Goal: Task Accomplishment & Management: Complete application form

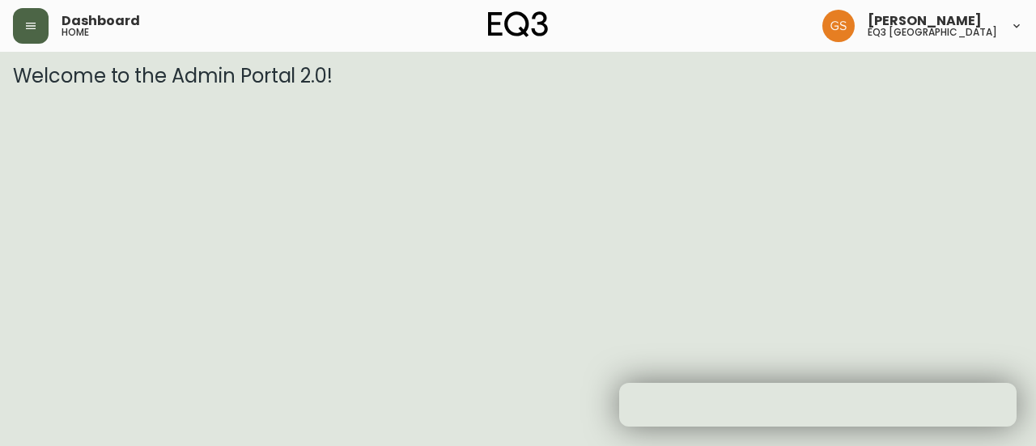
click at [28, 35] on button "button" at bounding box center [31, 26] width 36 height 36
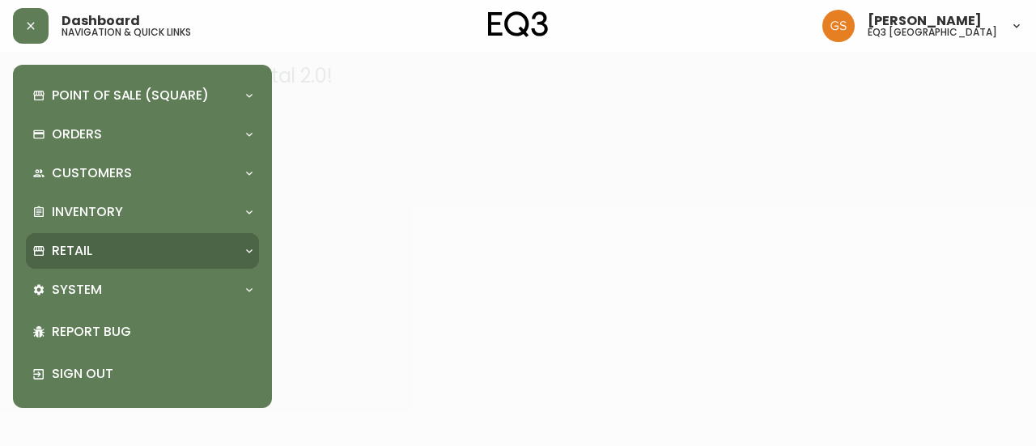
click at [128, 242] on div "Retail" at bounding box center [134, 251] width 204 height 18
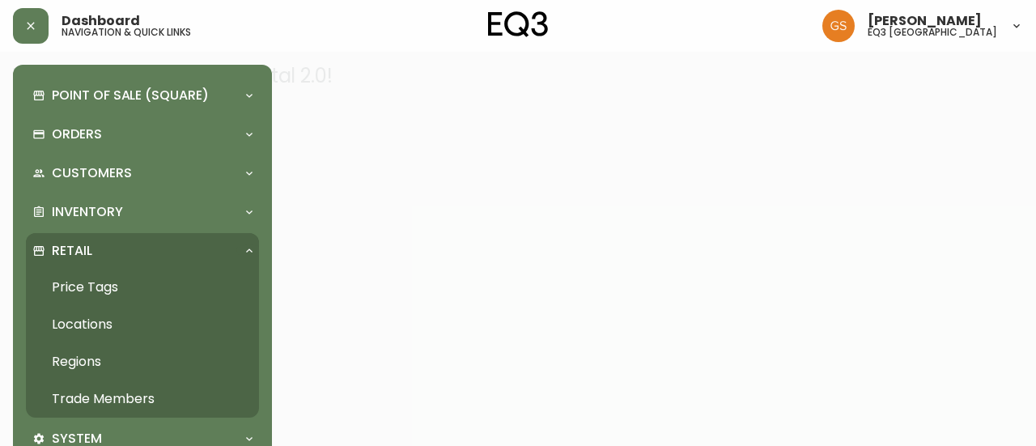
click at [106, 402] on link "Trade Members" at bounding box center [142, 399] width 233 height 37
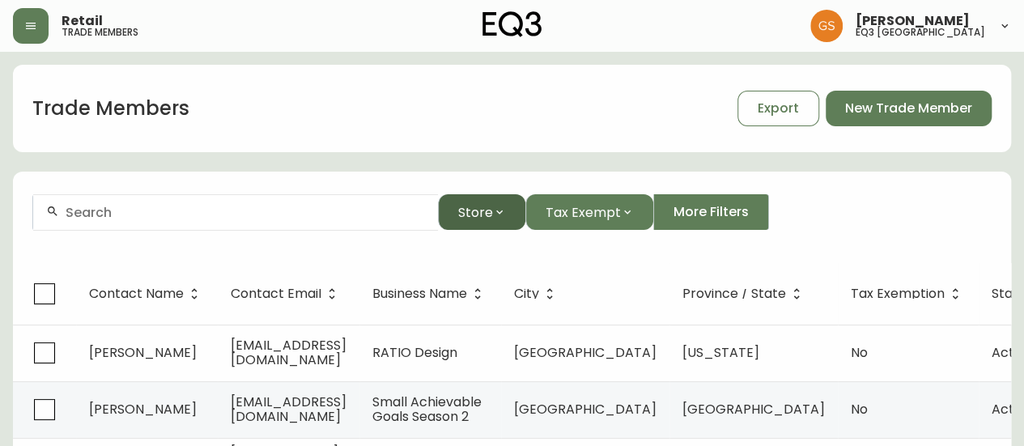
click at [496, 216] on icon "button" at bounding box center [499, 212] width 13 height 13
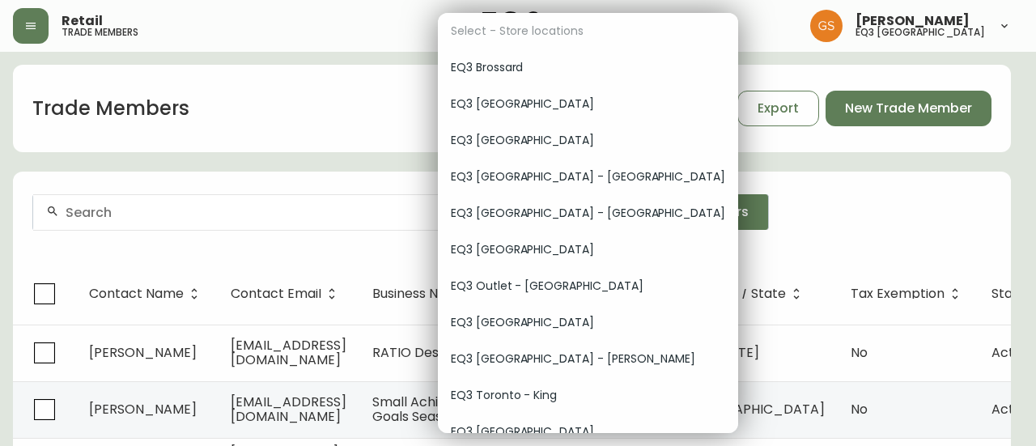
click at [324, 168] on div at bounding box center [518, 223] width 1036 height 446
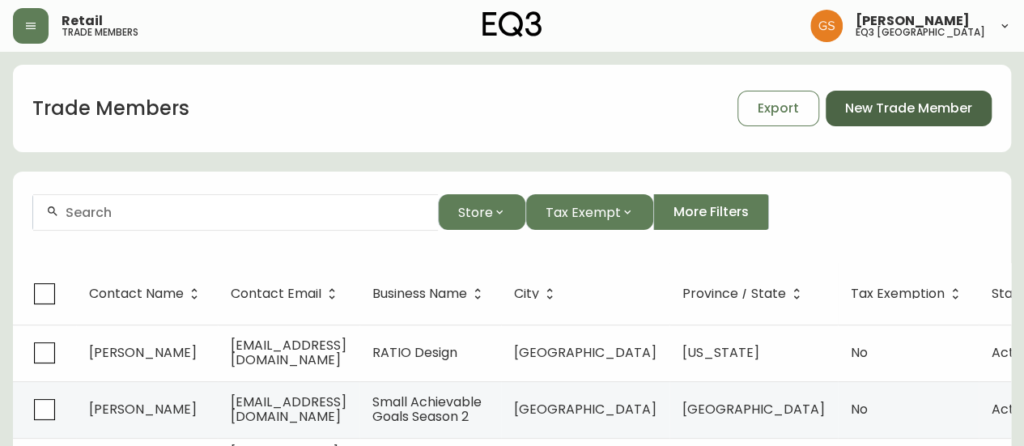
click at [853, 111] on span "New Trade Member" at bounding box center [908, 109] width 127 height 18
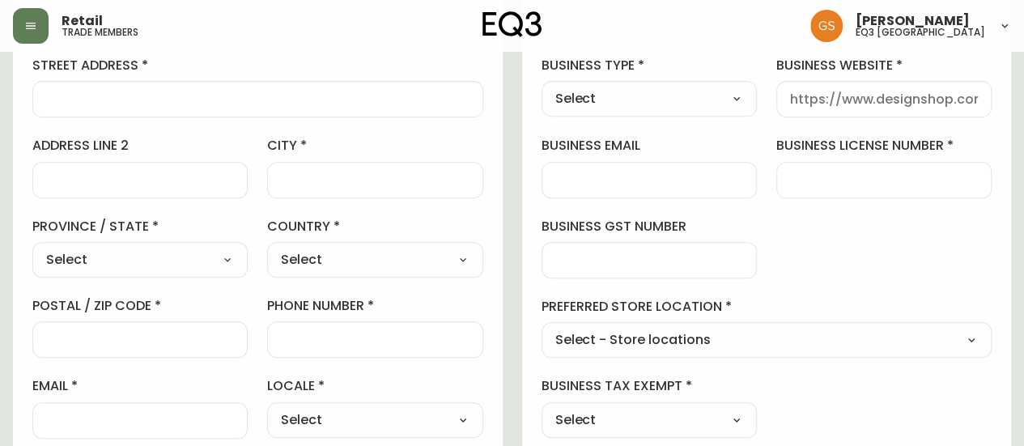
scroll to position [345, 0]
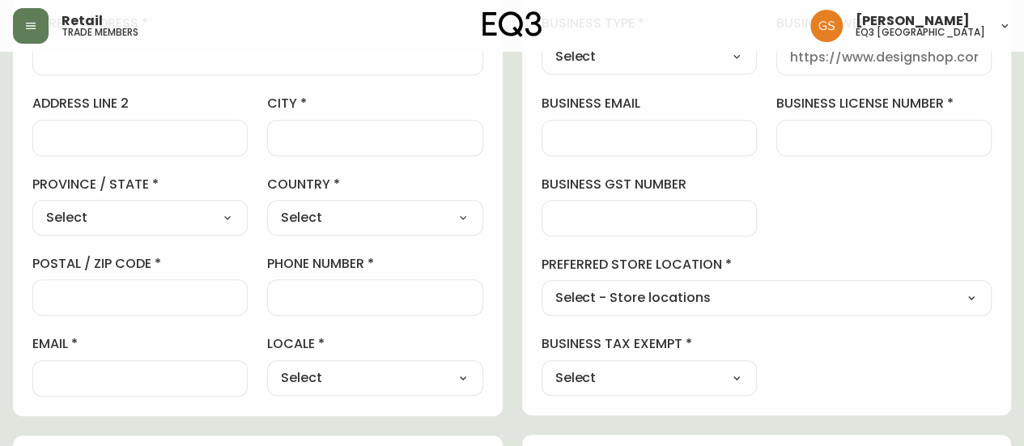
click at [627, 289] on select "Select - Store locations EQ3 Brossard EQ3 Burlington EQ3 Calgary EQ3 Montréal -…" at bounding box center [767, 299] width 451 height 24
select select "cjw10z96q005b6gs00r6w7pwt"
click at [542, 287] on select "Select - Store locations EQ3 Brossard EQ3 Burlington EQ3 Calgary EQ3 Montréal -…" at bounding box center [767, 299] width 451 height 24
type input "EQ3 [GEOGRAPHIC_DATA]"
click at [597, 378] on select "Select Yes No" at bounding box center [649, 378] width 215 height 24
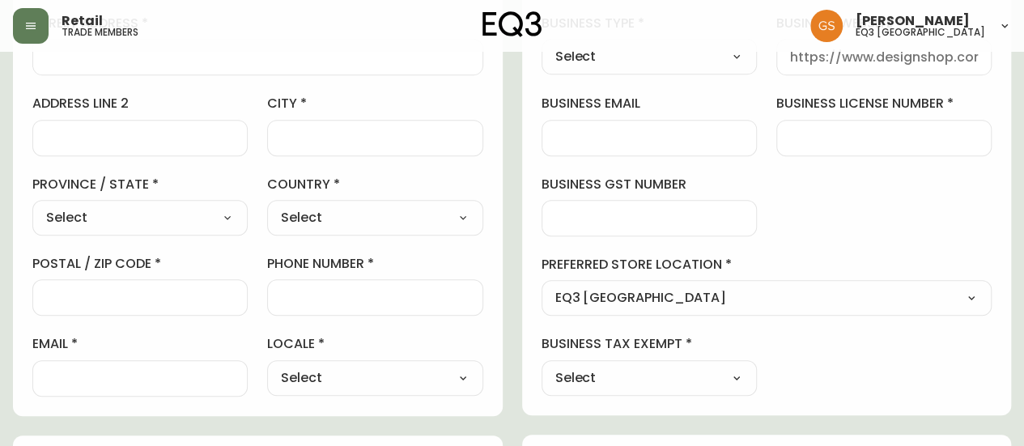
select select "false"
click at [542, 366] on select "Select Yes No" at bounding box center [649, 378] width 215 height 24
type input "No"
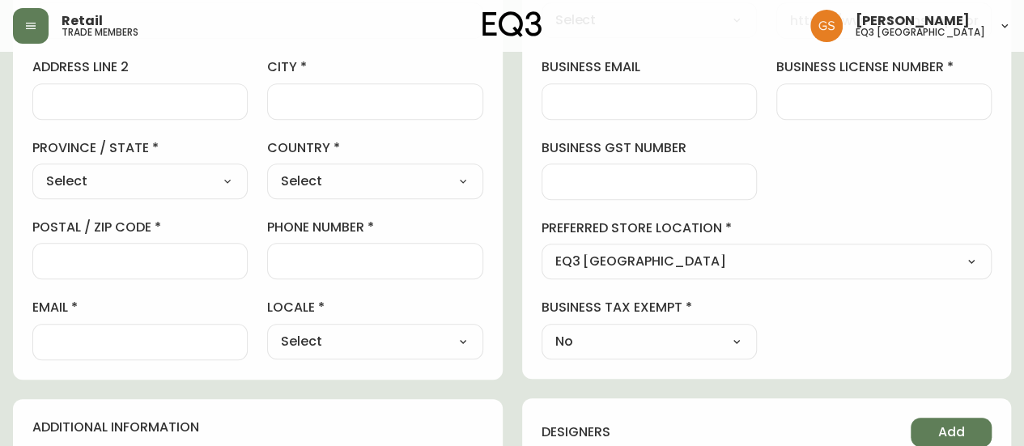
scroll to position [381, 0]
click at [452, 340] on select "Select CA_EN CA_FR US_EN" at bounding box center [374, 342] width 215 height 24
select select "CA_EN"
click at [267, 330] on select "Select CA_EN CA_FR US_EN" at bounding box center [374, 342] width 215 height 24
type input "CA_EN"
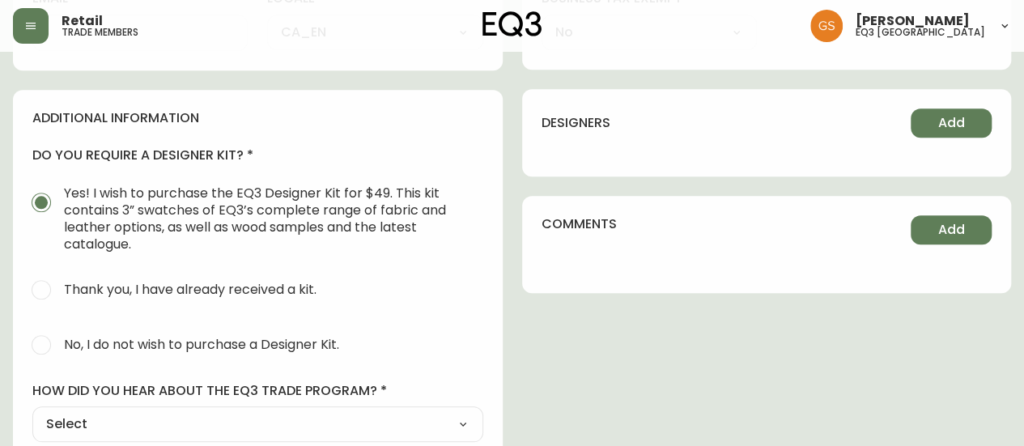
scroll to position [700, 0]
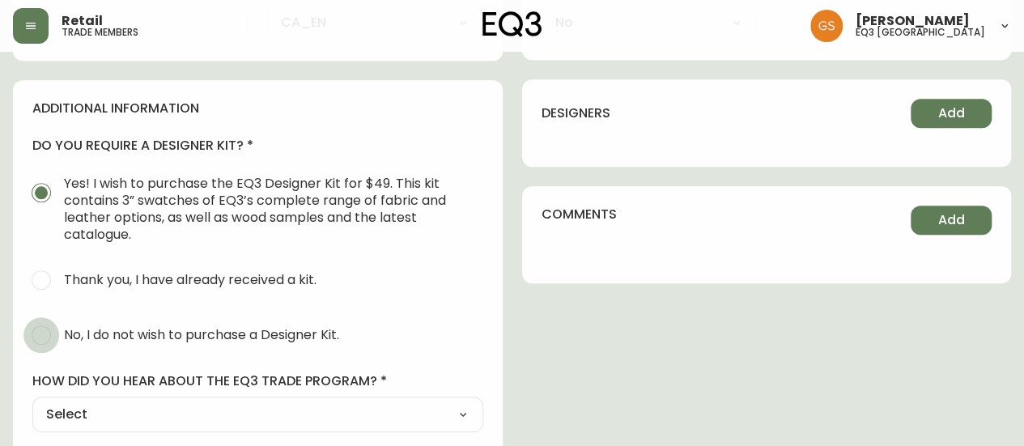
click at [46, 328] on input "No, I do not wish to purchase a Designer Kit." at bounding box center [41, 335] width 36 height 36
radio input "true"
radio input "false"
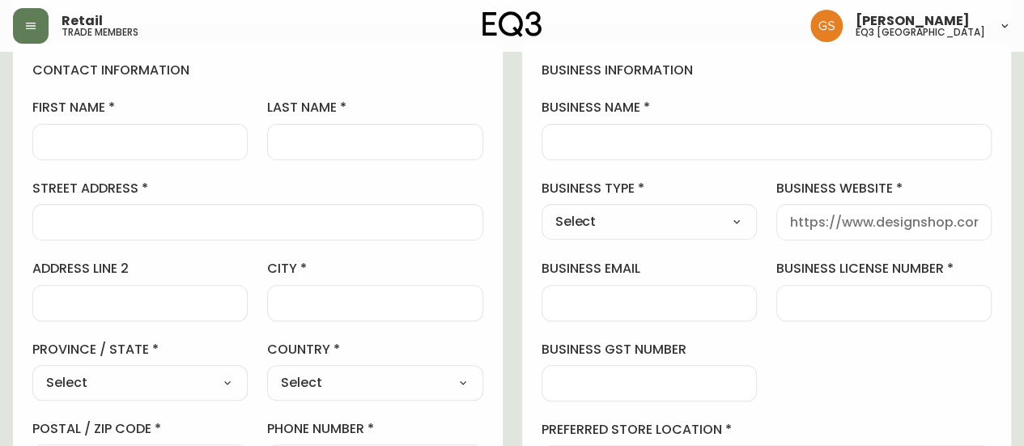
scroll to position [77, 0]
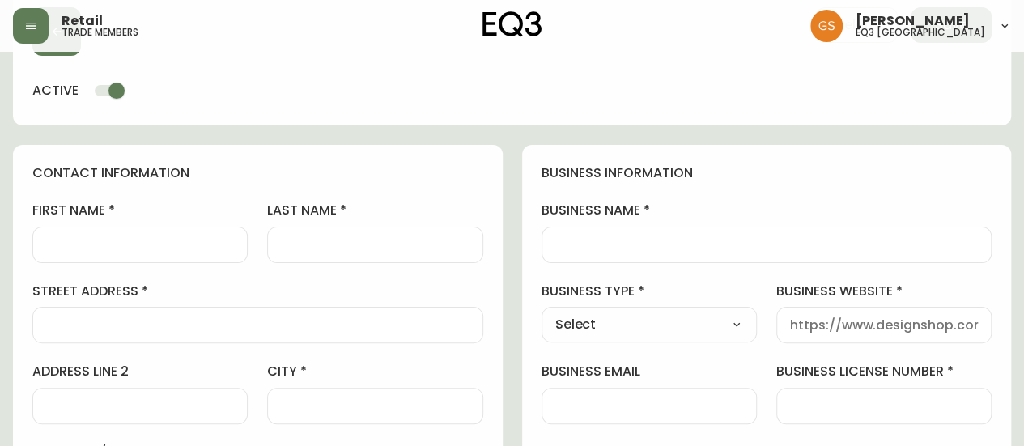
click at [577, 237] on input "business name" at bounding box center [766, 244] width 423 height 15
paste input "Smaia Films Inc"
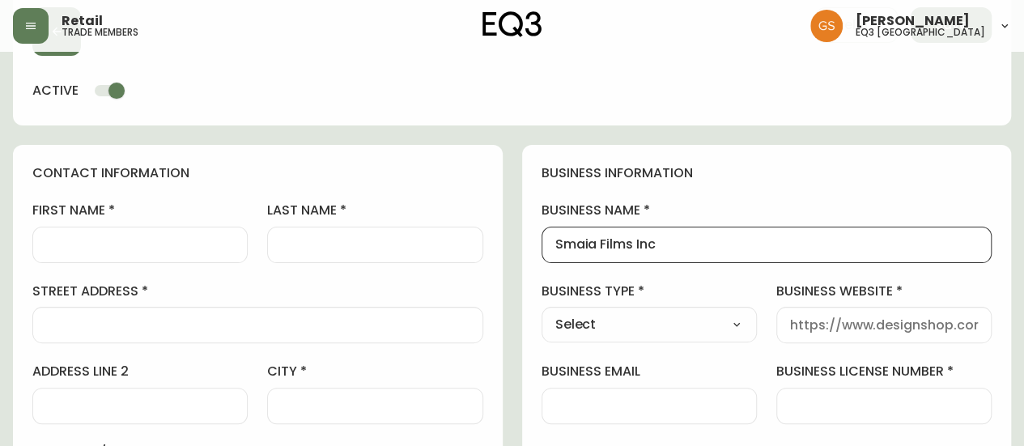
scroll to position [158, 0]
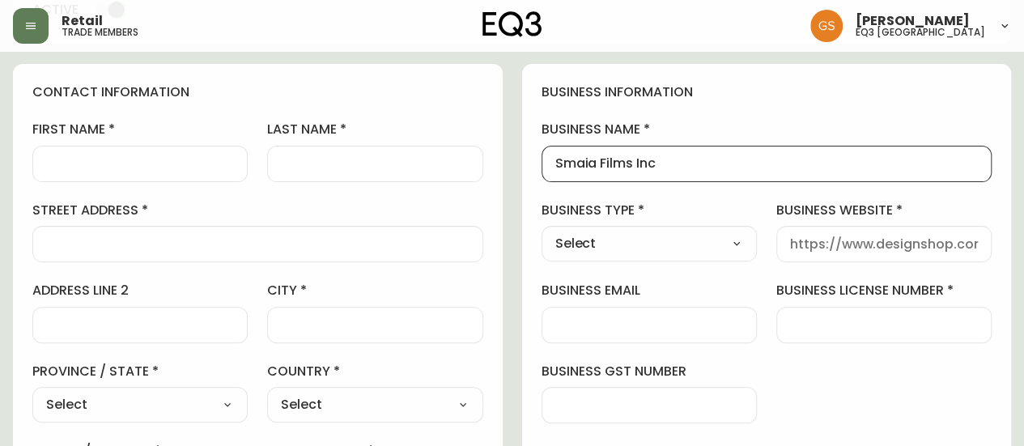
type input "Smaia Films Inc"
click at [713, 236] on select "Select Interior Designer Architect Home Builder Contractor Real Estate Agent Ho…" at bounding box center [649, 244] width 215 height 24
click at [733, 202] on label "business type" at bounding box center [649, 211] width 215 height 18
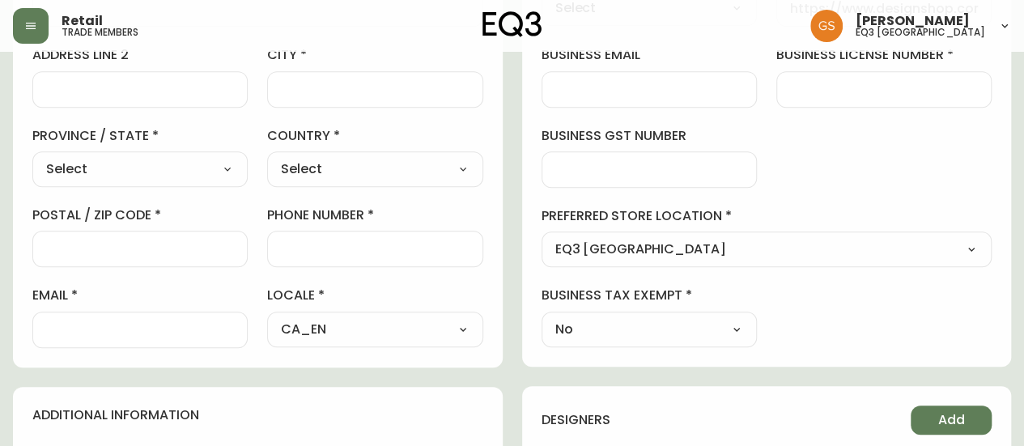
scroll to position [401, 0]
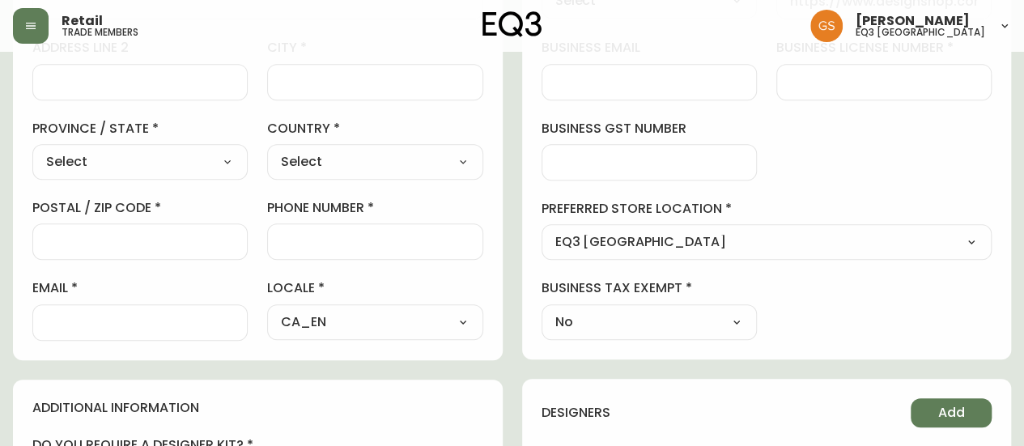
click at [202, 310] on div at bounding box center [139, 322] width 215 height 36
paste input "stephan.maia@gmail.com"
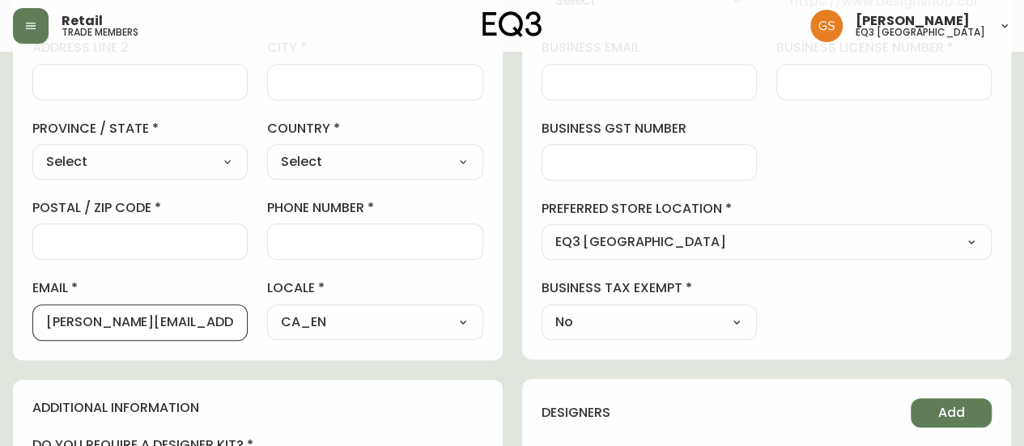
type input "stephan.maia@gmail.com"
click at [377, 158] on select "Select Canada United States" at bounding box center [374, 162] width 215 height 24
select select "CA"
click at [267, 150] on select "Select Canada United States" at bounding box center [374, 162] width 215 height 24
type input "[GEOGRAPHIC_DATA]"
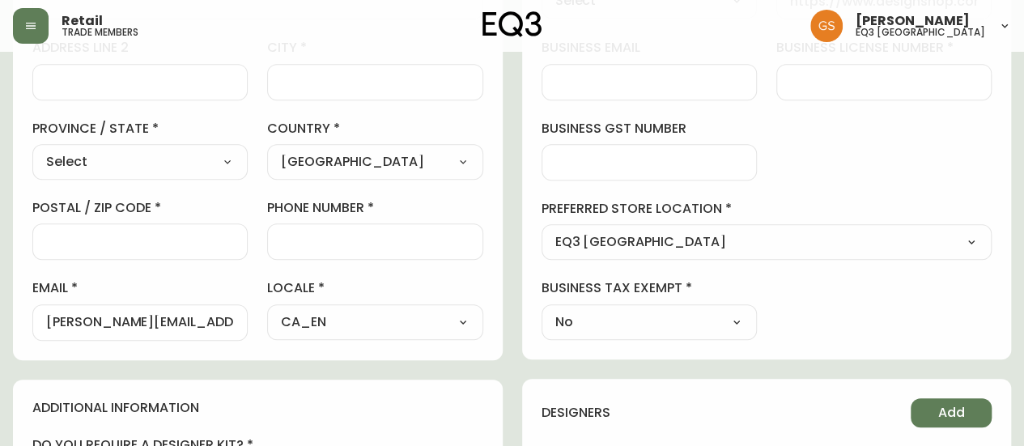
click at [239, 158] on select "Select Alberta British Columbia Manitoba New Brunswick Newfoundland and Labrado…" at bounding box center [139, 162] width 215 height 24
select select "ON"
click at [32, 150] on select "Select Alberta British Columbia Manitoba New Brunswick Newfoundland and Labrado…" at bounding box center [139, 162] width 215 height 24
type input "[GEOGRAPHIC_DATA]"
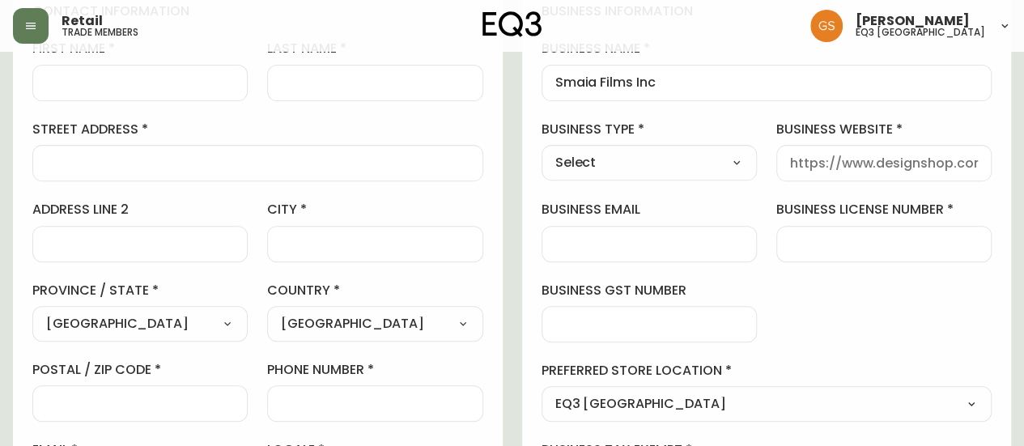
scroll to position [158, 0]
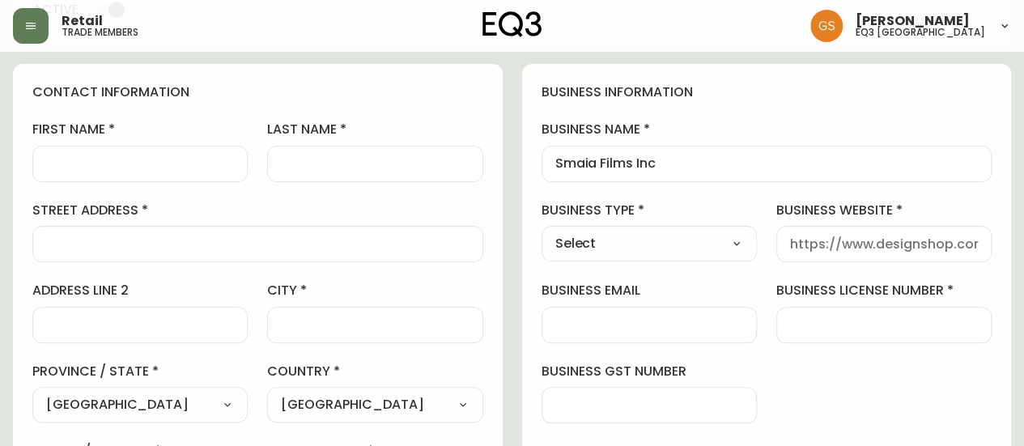
click at [248, 233] on div at bounding box center [257, 244] width 451 height 36
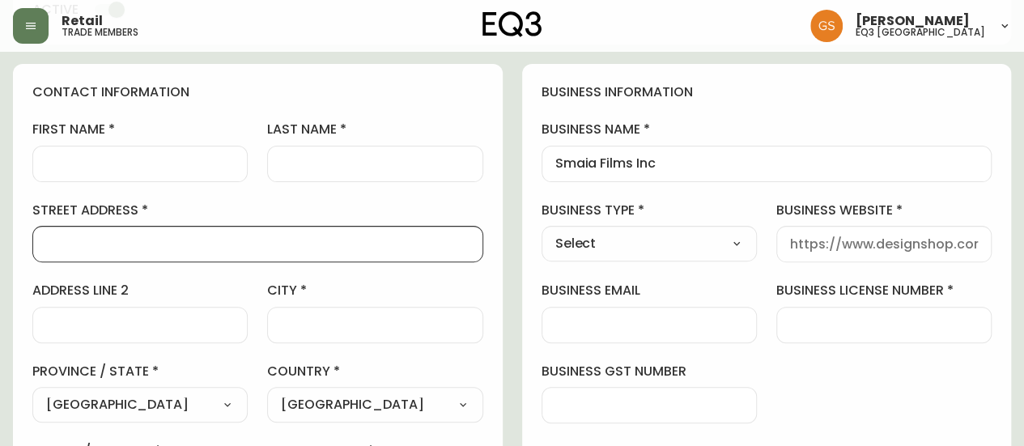
paste input "1189 Woodview drive"
click at [152, 242] on input "1189 Woodview drive" at bounding box center [257, 243] width 423 height 15
click at [243, 244] on input "1189 Woodview Drive" at bounding box center [257, 243] width 423 height 15
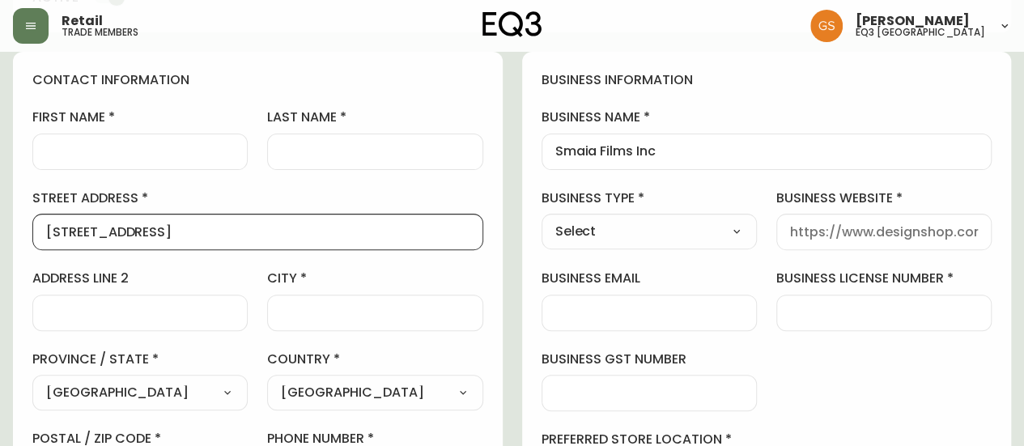
scroll to position [239, 0]
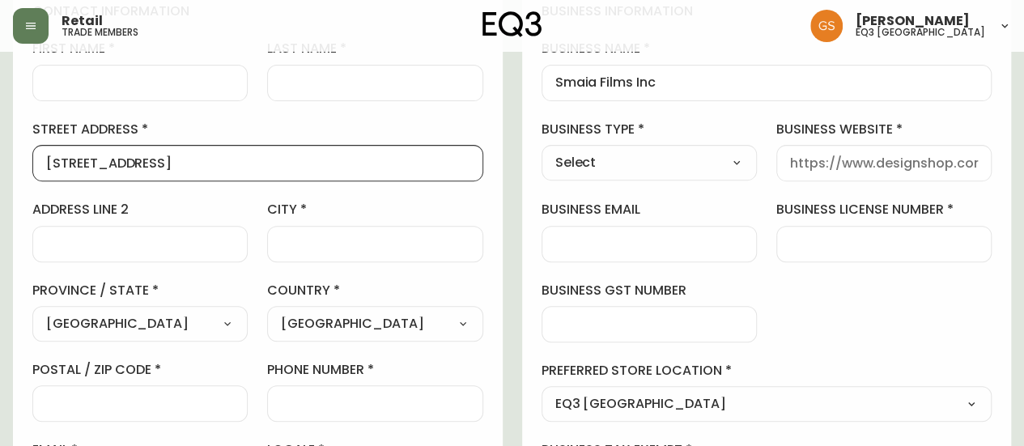
type input "1189 Woodview Drive"
click at [296, 240] on input "city" at bounding box center [375, 243] width 188 height 15
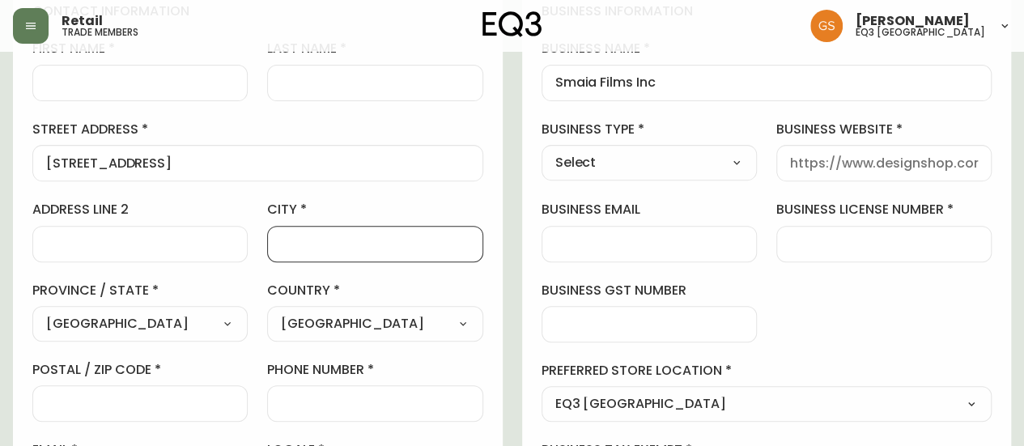
type input "OAKVILLE"
click at [147, 231] on div at bounding box center [139, 244] width 215 height 36
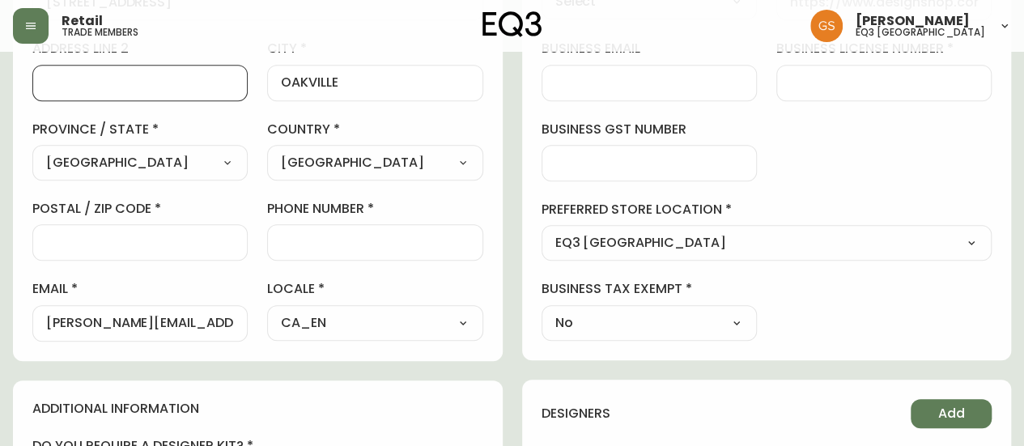
scroll to position [401, 0]
click at [211, 237] on input "postal / zip code" at bounding box center [140, 241] width 188 height 15
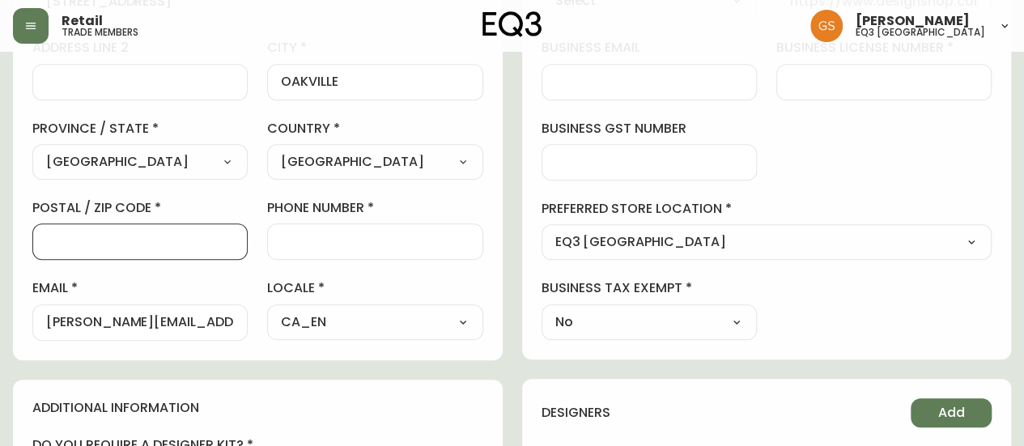
paste input "L6M2M5"
click at [73, 236] on input "L6M2M5" at bounding box center [140, 241] width 188 height 15
type input "L6M 2M5"
click at [350, 234] on input "phone number" at bounding box center [375, 241] width 188 height 15
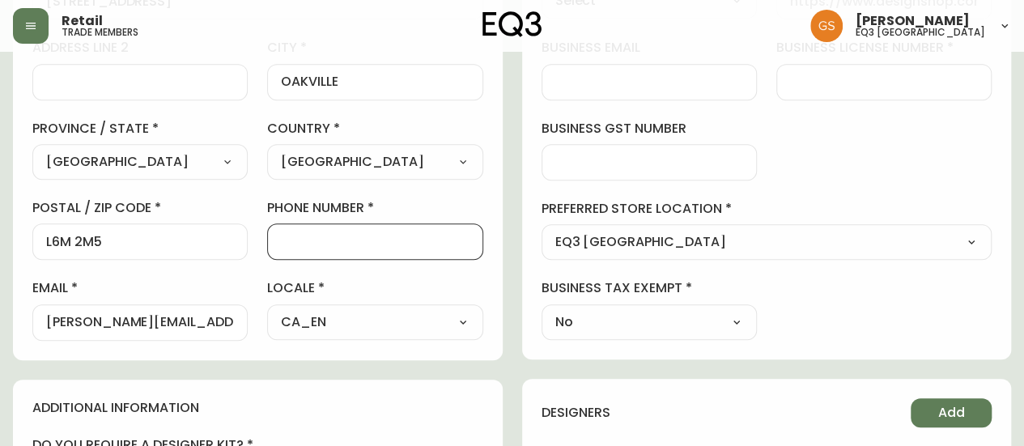
paste input "289-888-2112"
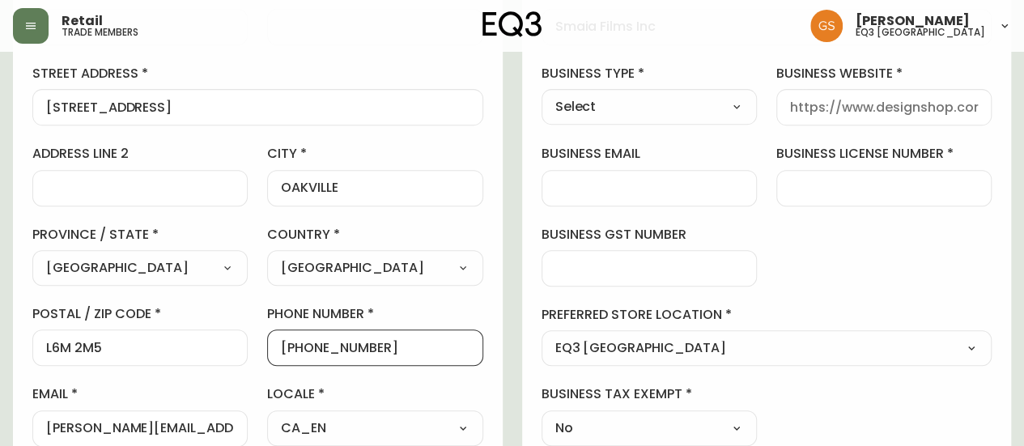
scroll to position [320, 0]
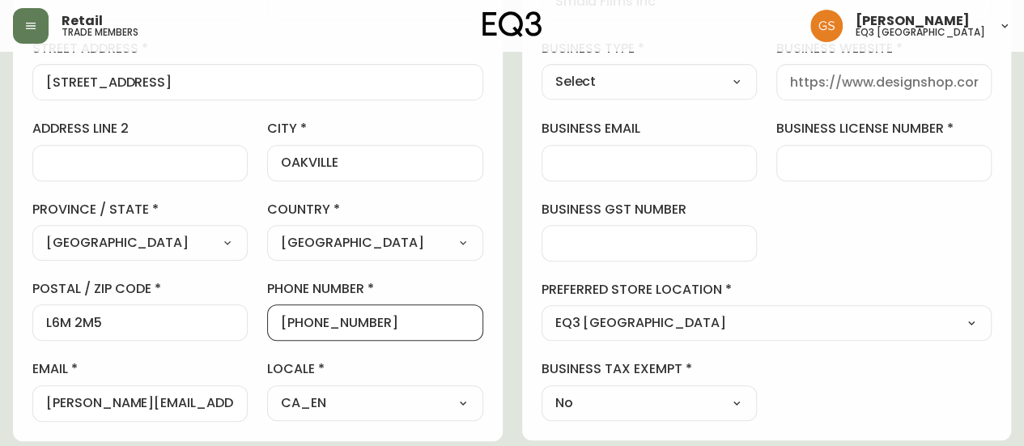
type input "289-888-2112"
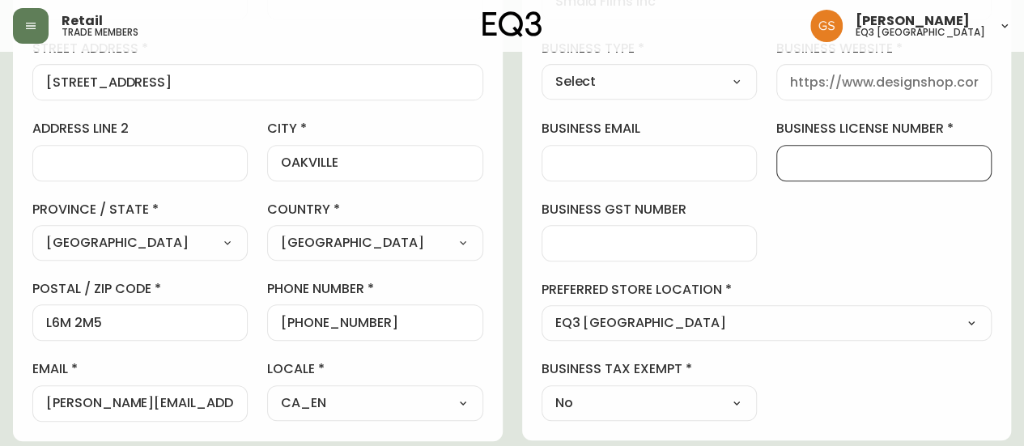
click at [827, 155] on input "business license number" at bounding box center [884, 162] width 188 height 15
paste input "761332469"
type input "761332469"
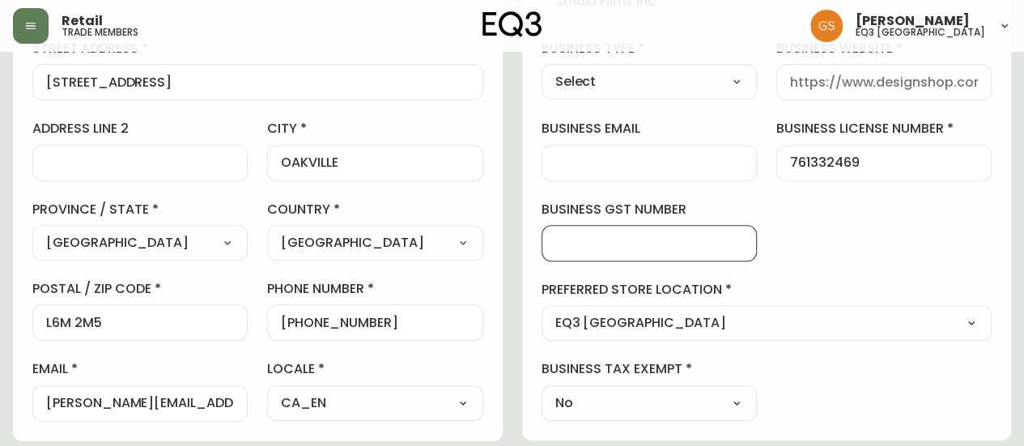
click at [638, 241] on input "business gst number" at bounding box center [649, 243] width 188 height 15
paste input "RT0001"
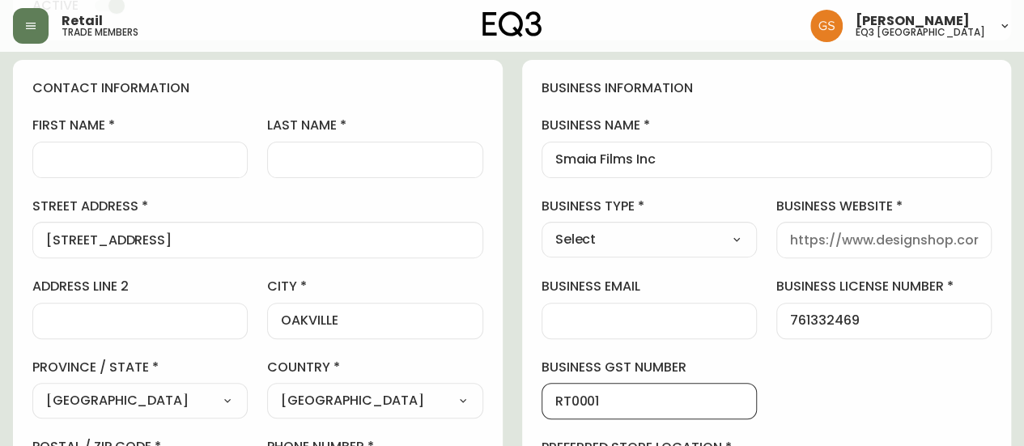
scroll to position [243, 0]
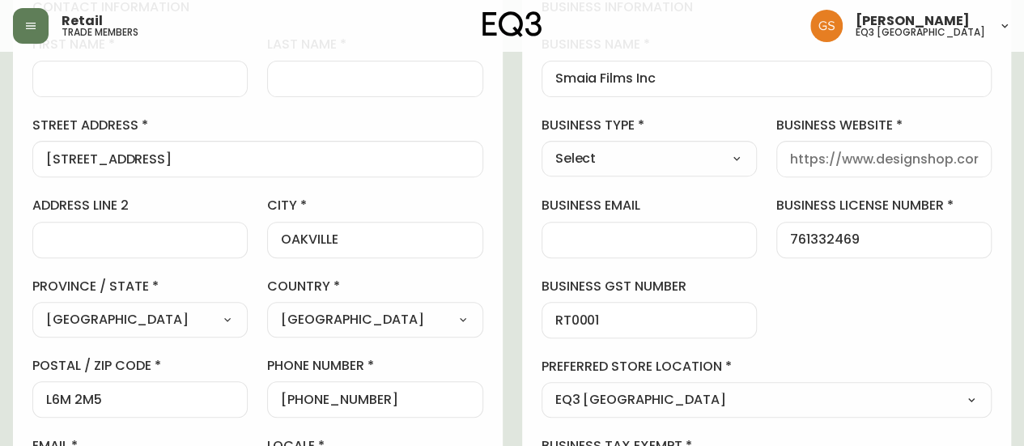
click at [497, 205] on div "contact information first name last name street address 1189 Woodview Drive add…" at bounding box center [258, 248] width 490 height 539
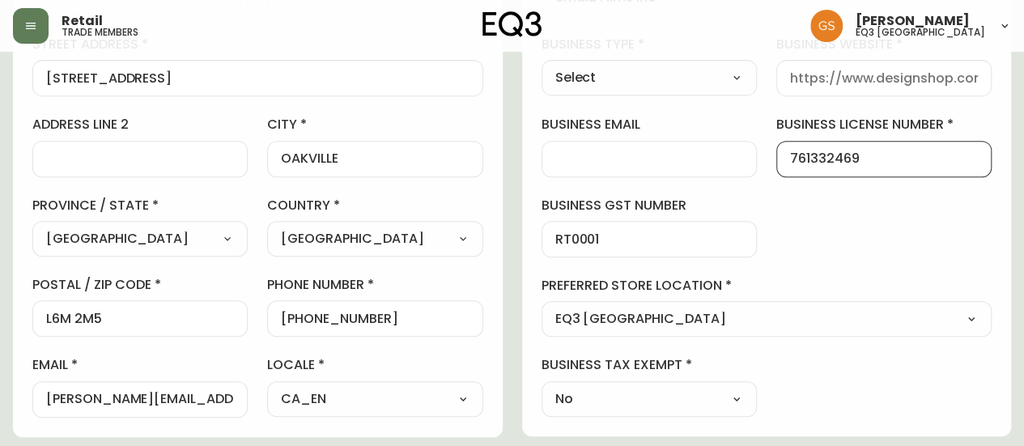
scroll to position [0, 0]
drag, startPoint x: 865, startPoint y: 160, endPoint x: 774, endPoint y: 157, distance: 90.7
click at [774, 157] on div "business information business name Smaia Films Inc business type Select Select …" at bounding box center [767, 167] width 490 height 538
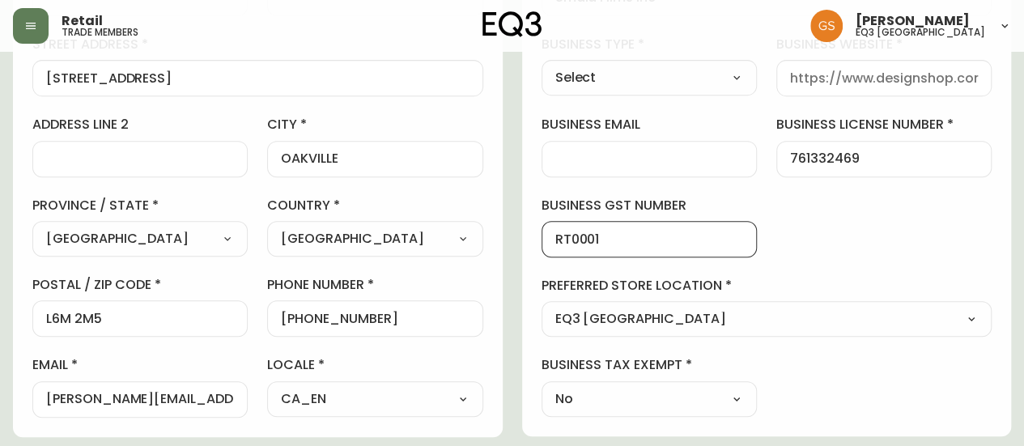
click at [555, 239] on input "RT0001" at bounding box center [649, 239] width 188 height 15
paste input "761332469"
type input "761332469 RT0001"
click at [832, 239] on div "business information business name Smaia Films Inc business type Select Select …" at bounding box center [767, 167] width 490 height 538
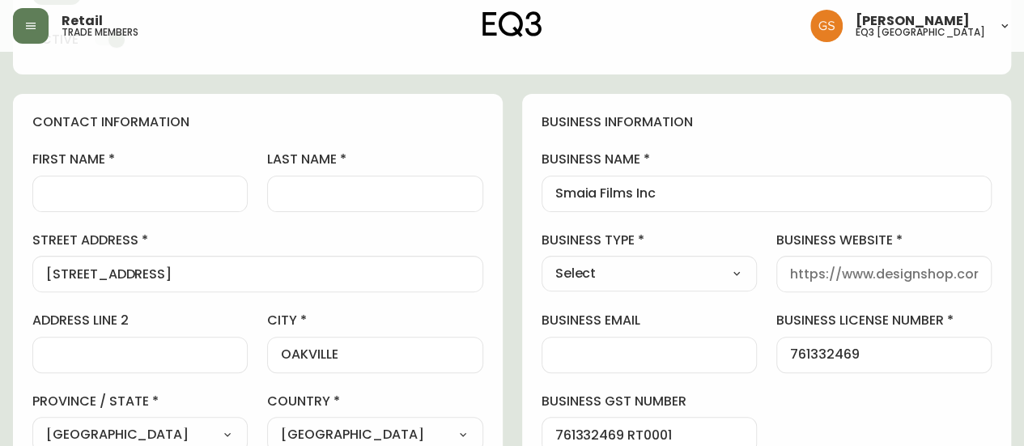
scroll to position [162, 0]
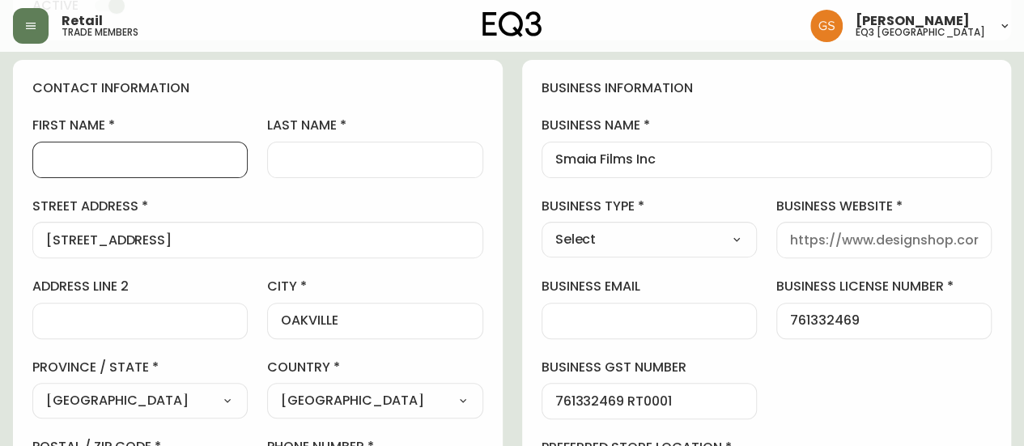
click at [147, 164] on input "first name" at bounding box center [140, 159] width 188 height 15
click at [347, 147] on div at bounding box center [374, 160] width 215 height 36
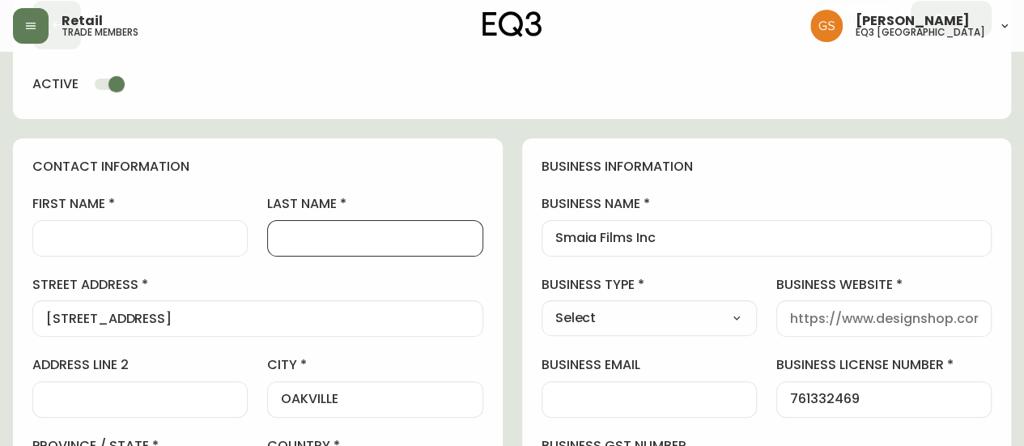
scroll to position [81, 0]
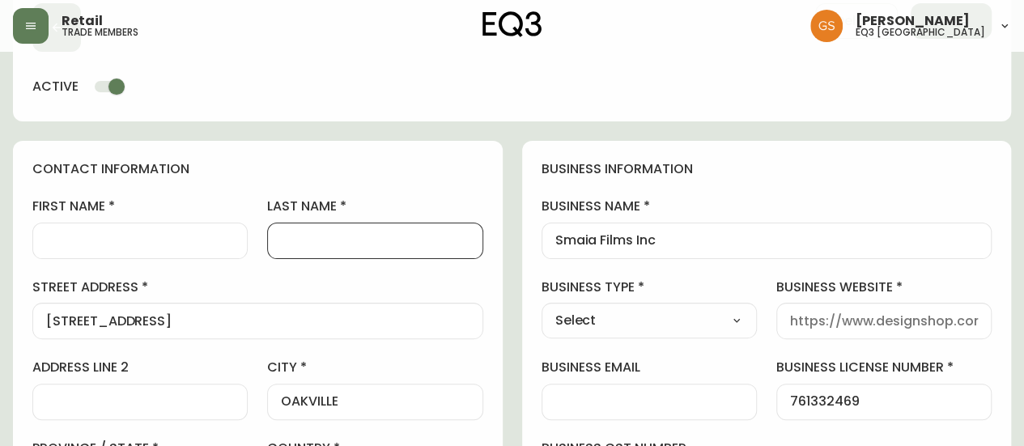
paste input "Heli Isolehto"
drag, startPoint x: 307, startPoint y: 235, endPoint x: 276, endPoint y: 232, distance: 30.9
click at [276, 232] on div "Heli Isolehto" at bounding box center [374, 241] width 215 height 36
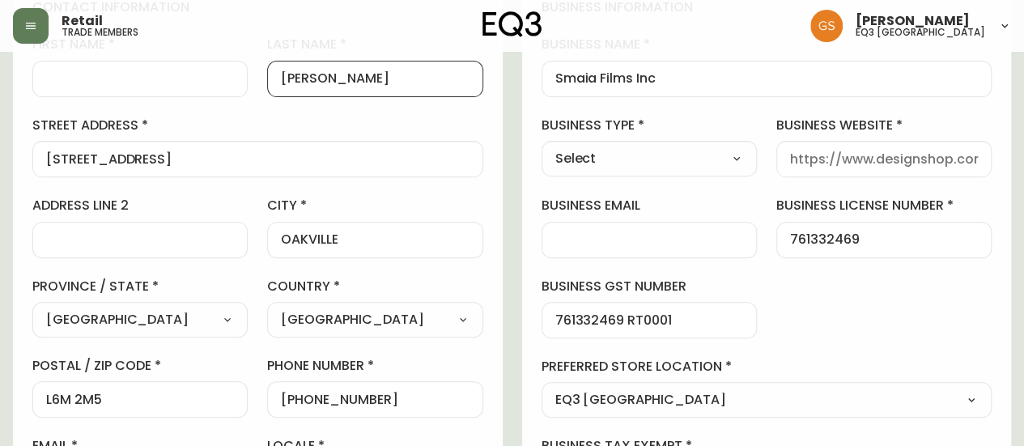
scroll to position [324, 0]
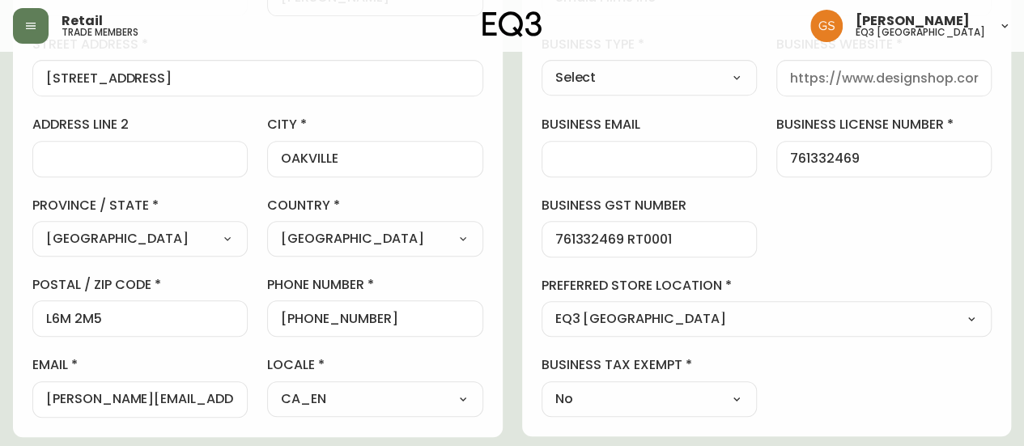
type input "Heli Isolehto"
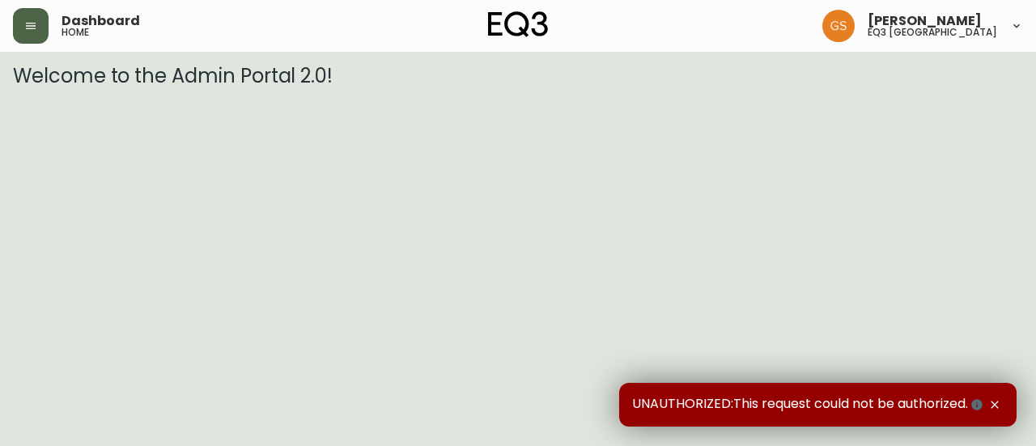
click at [36, 27] on icon "button" at bounding box center [30, 25] width 13 height 13
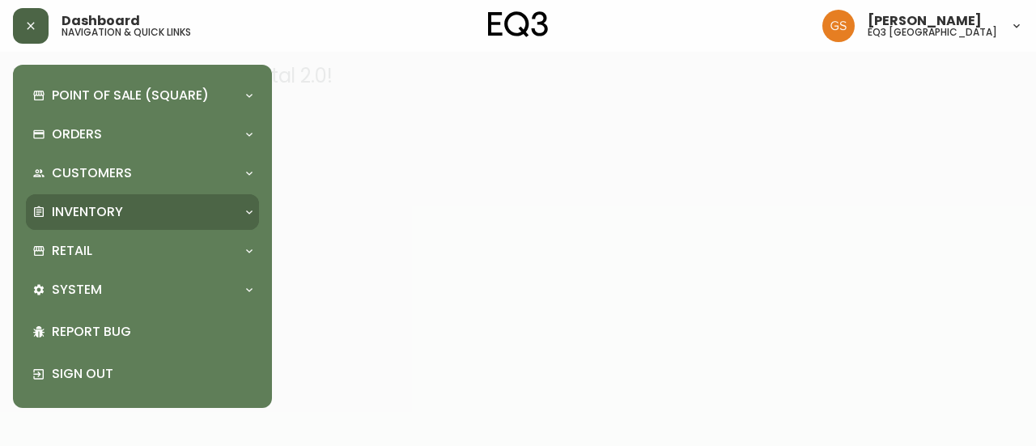
click at [170, 210] on div "Inventory" at bounding box center [134, 212] width 204 height 18
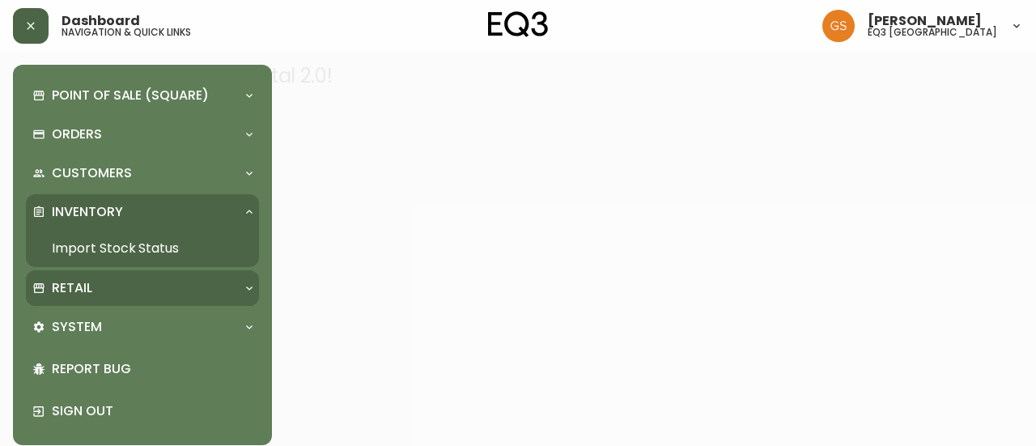
click at [178, 274] on div "Retail" at bounding box center [142, 288] width 233 height 36
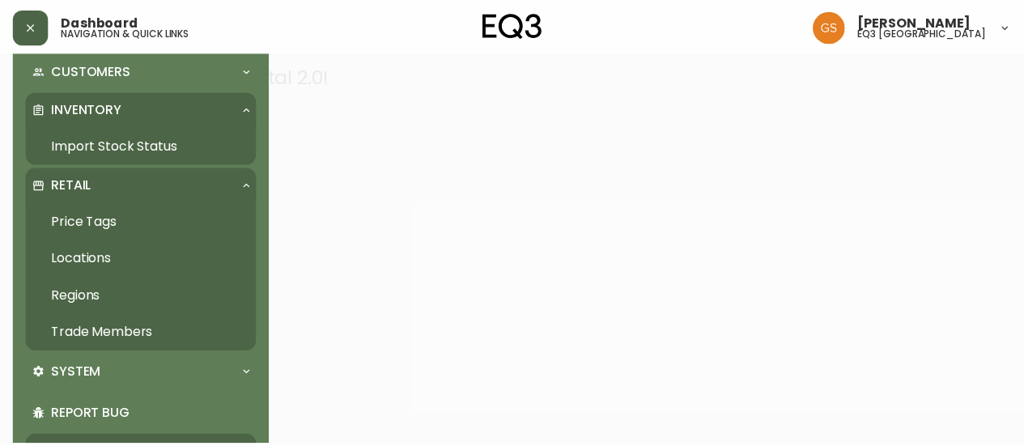
scroll to position [160, 0]
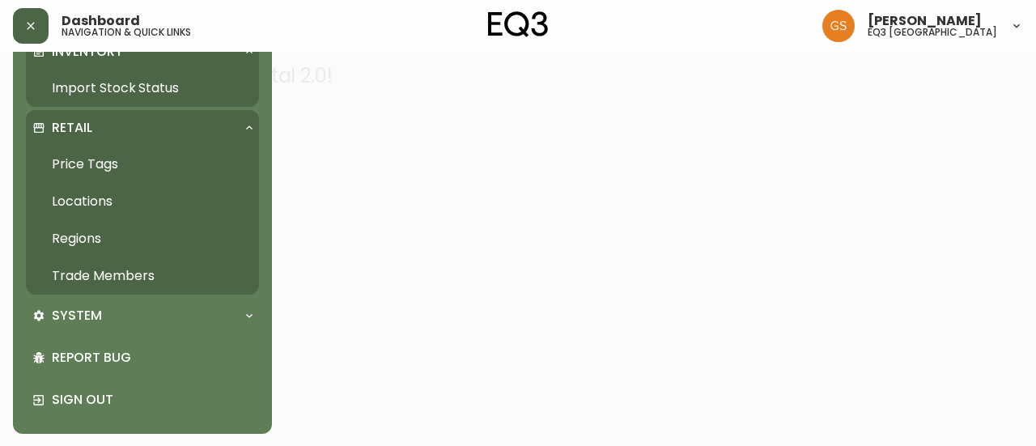
click at [121, 271] on link "Trade Members" at bounding box center [142, 275] width 233 height 37
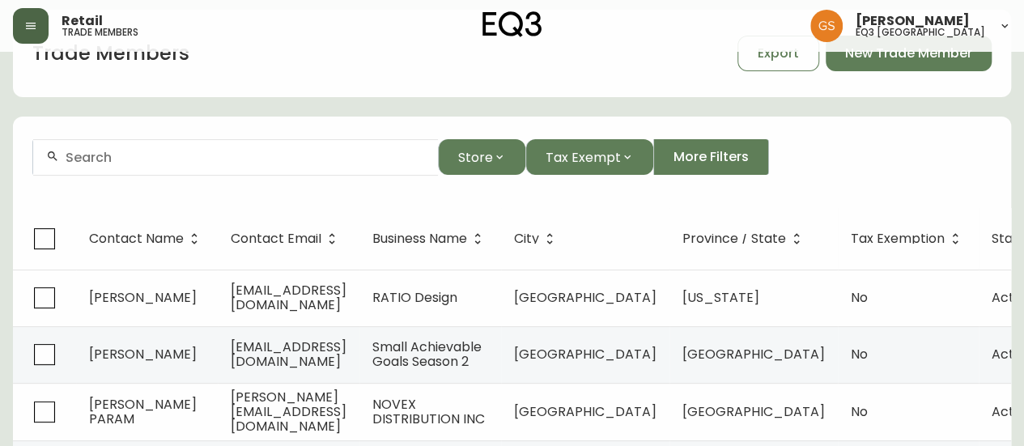
scroll to position [81, 0]
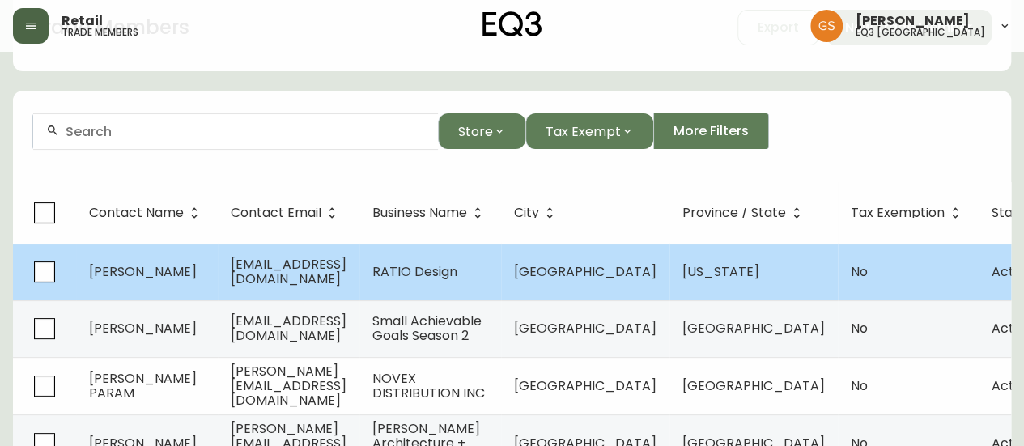
click at [145, 266] on span "[PERSON_NAME]" at bounding box center [143, 271] width 108 height 19
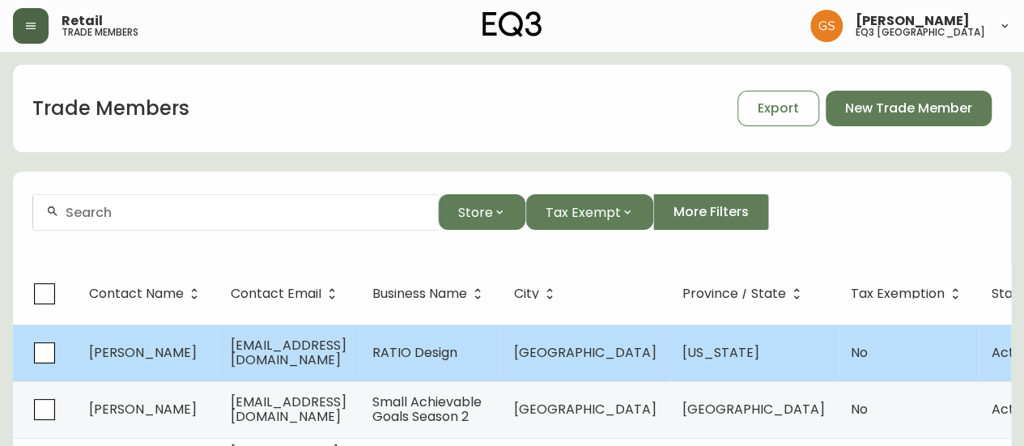
select select "IN"
select select "US"
select select "US_EN"
select select "Other"
select select "Architect"
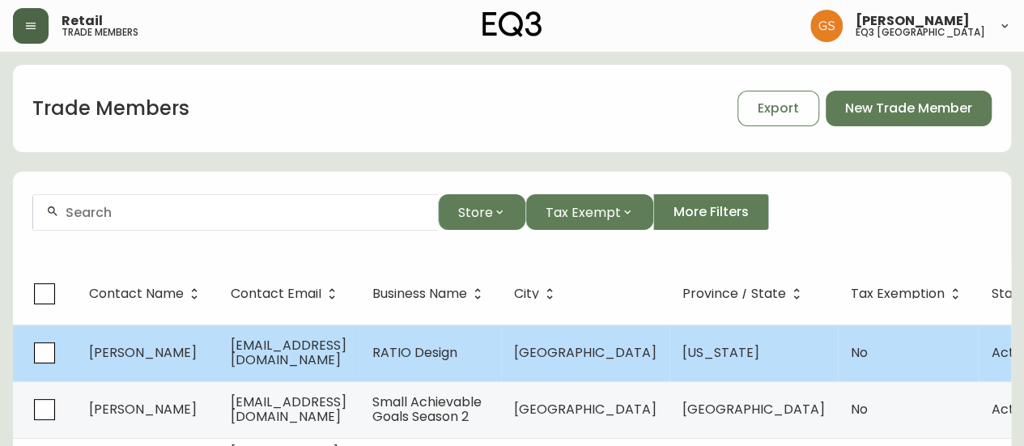
select select "false"
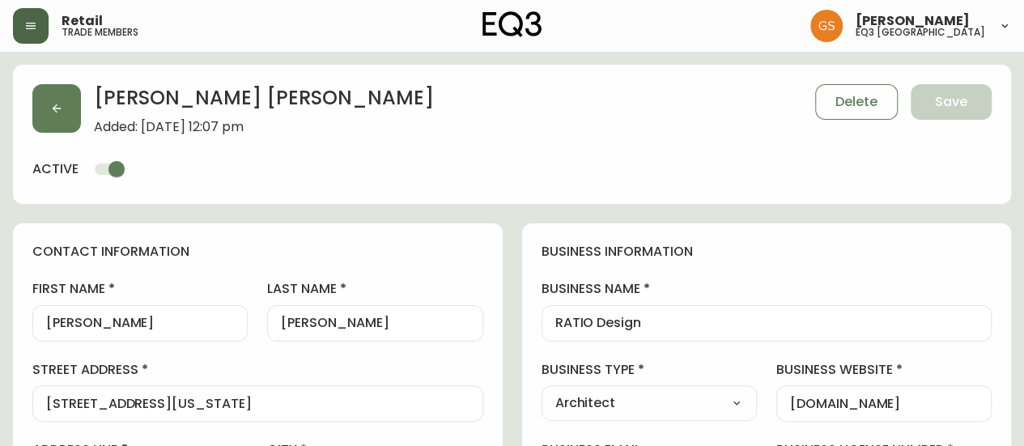
type input "EQ3 US Trade - [GEOGRAPHIC_DATA]"
select select "cm48zha2033ze0170ss7kujjb"
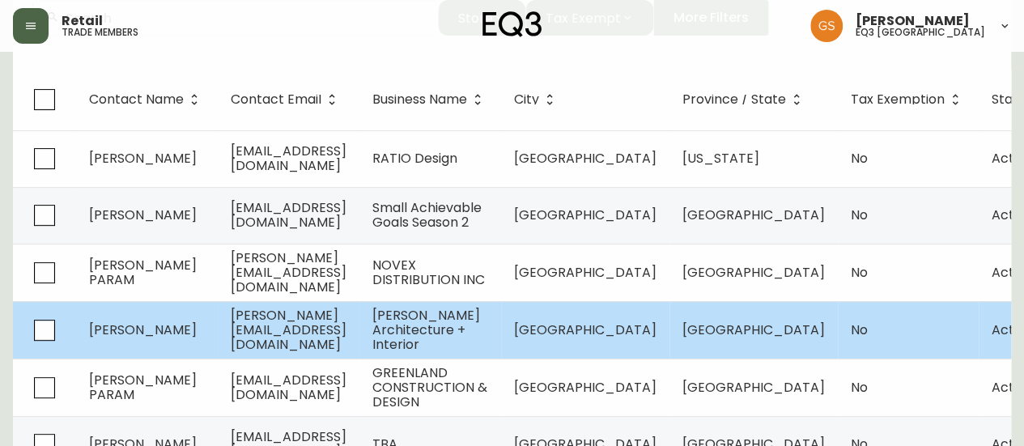
scroll to position [243, 0]
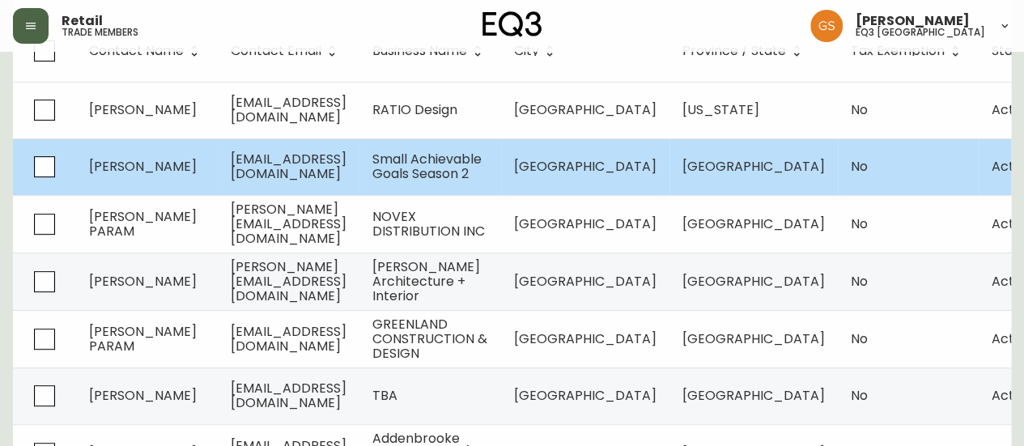
click at [255, 163] on span "[EMAIL_ADDRESS][DOMAIN_NAME]" at bounding box center [289, 166] width 116 height 33
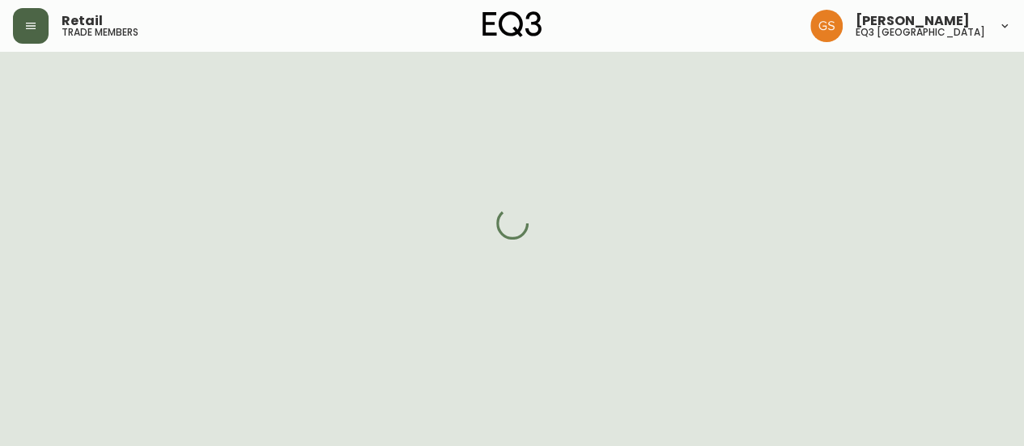
scroll to position [243, 0]
select select "ON"
select select "CA"
select select "CA_EN"
select select "Other"
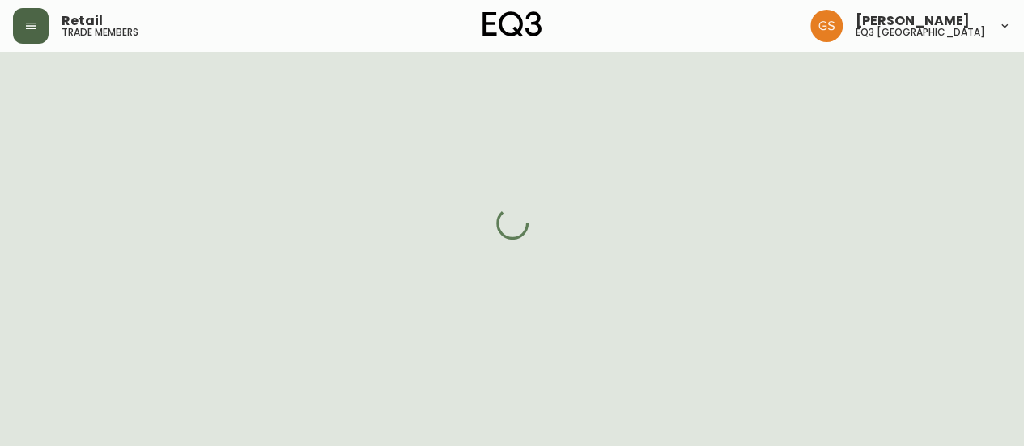
select select "Other"
select select "cjw10z96s008u6gs0ccm7hd19"
select select "false"
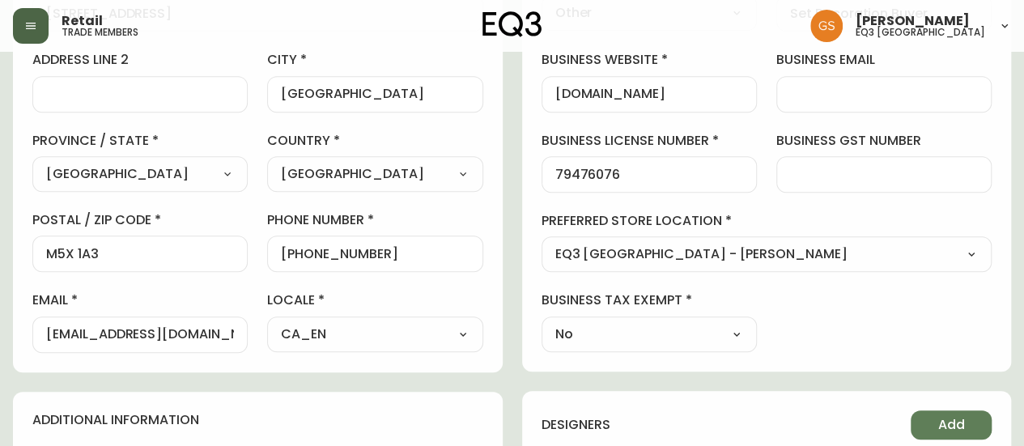
scroll to position [405, 0]
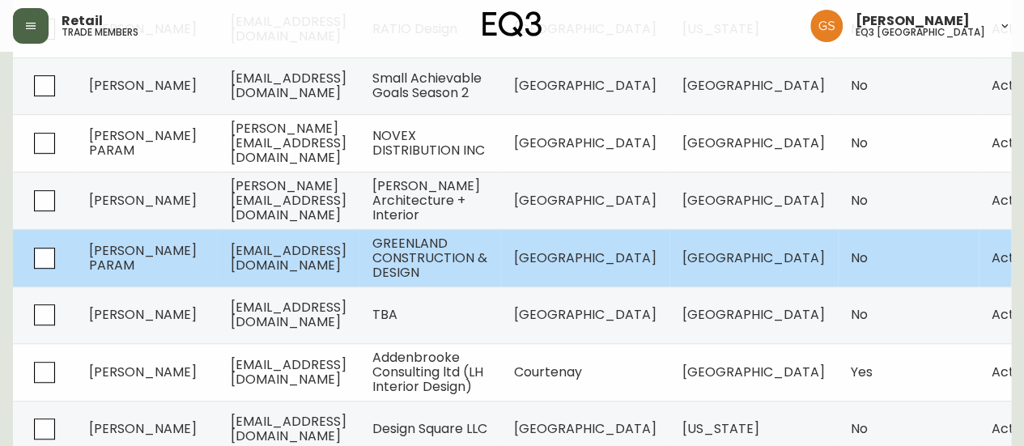
click at [249, 260] on span "[EMAIL_ADDRESS][DOMAIN_NAME]" at bounding box center [289, 257] width 116 height 33
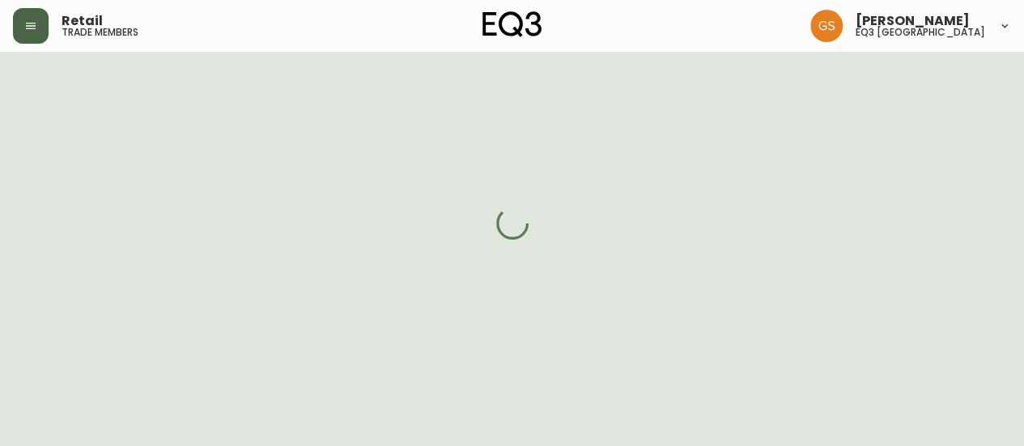
scroll to position [324, 0]
select select "BC"
select select "CA"
select select "CA_EN"
select select "Other"
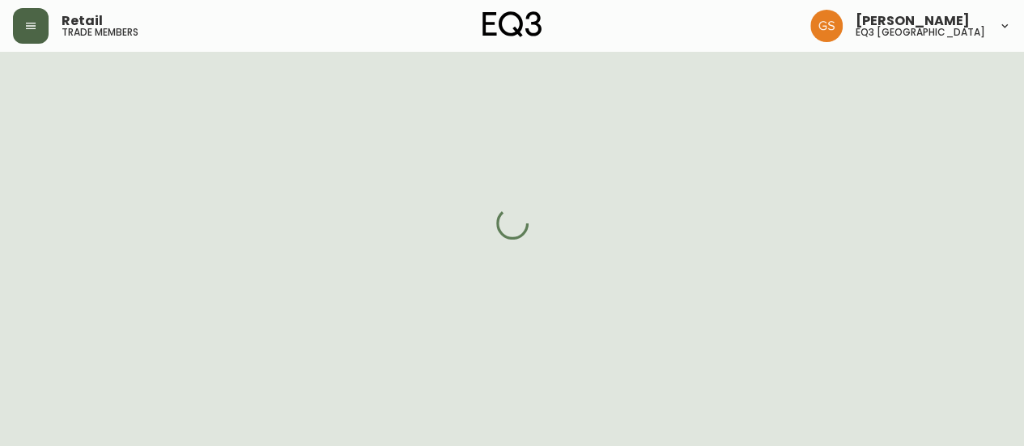
select select "Interior Designer"
select select "cjw10z96p001r6gs00juufhhe"
select select "false"
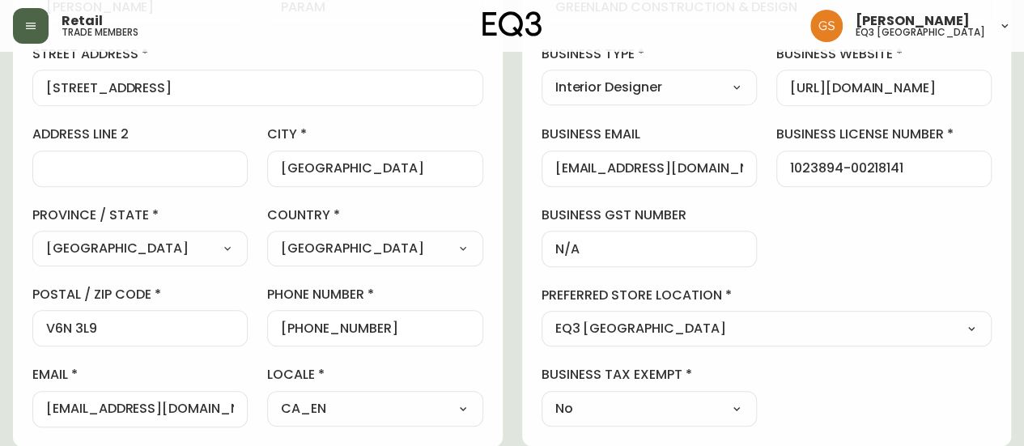
scroll to position [243, 0]
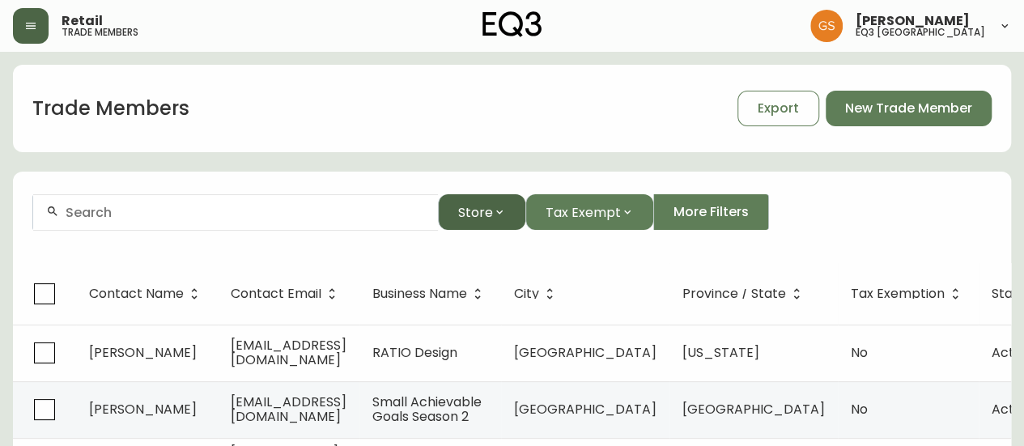
click at [494, 210] on icon "button" at bounding box center [499, 212] width 13 height 13
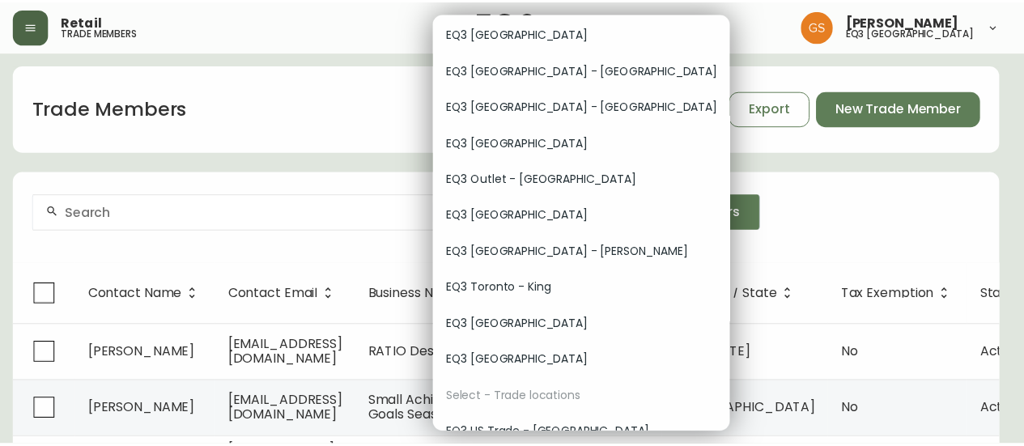
scroll to position [126, 0]
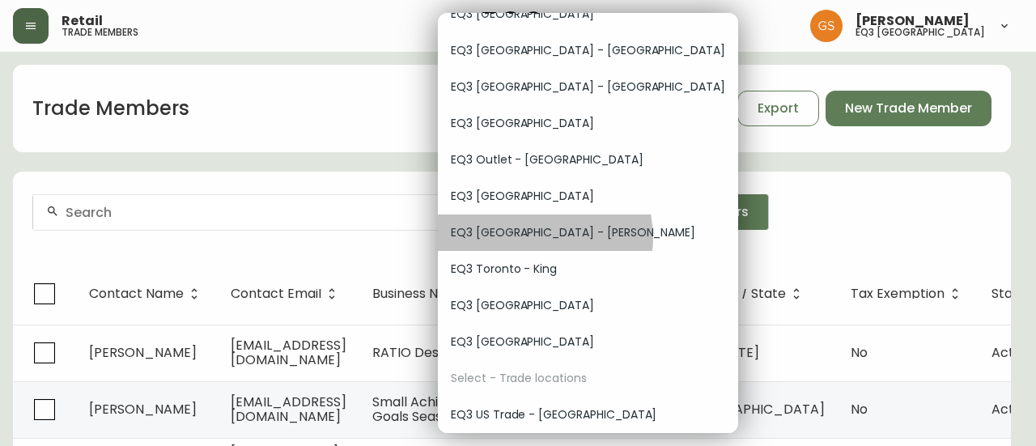
click at [544, 237] on span "EQ3 [GEOGRAPHIC_DATA] - [PERSON_NAME]" at bounding box center [588, 232] width 274 height 17
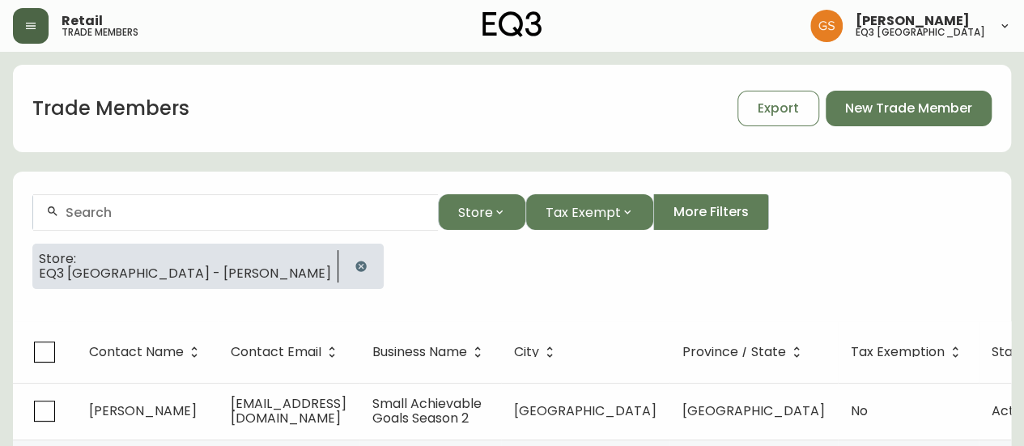
scroll to position [81, 0]
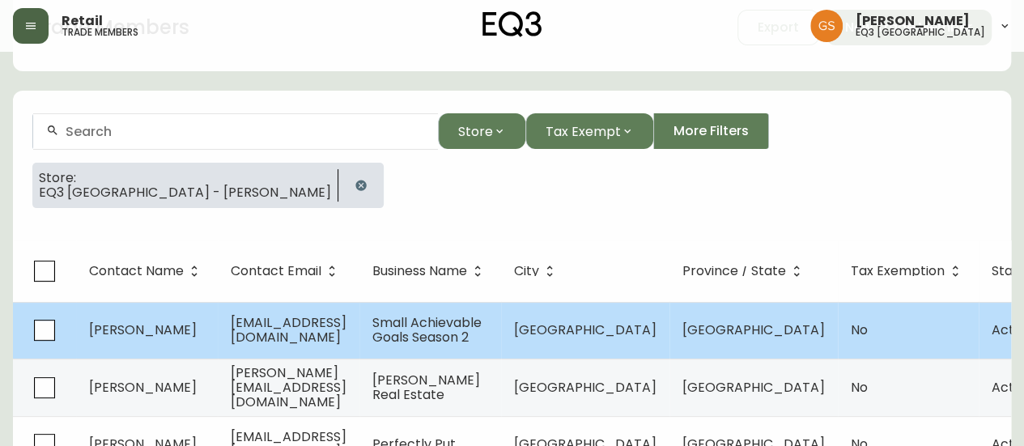
click at [291, 319] on td "[EMAIL_ADDRESS][DOMAIN_NAME]" at bounding box center [289, 330] width 142 height 57
select select "ON"
select select "CA"
select select "CA_EN"
select select "Other"
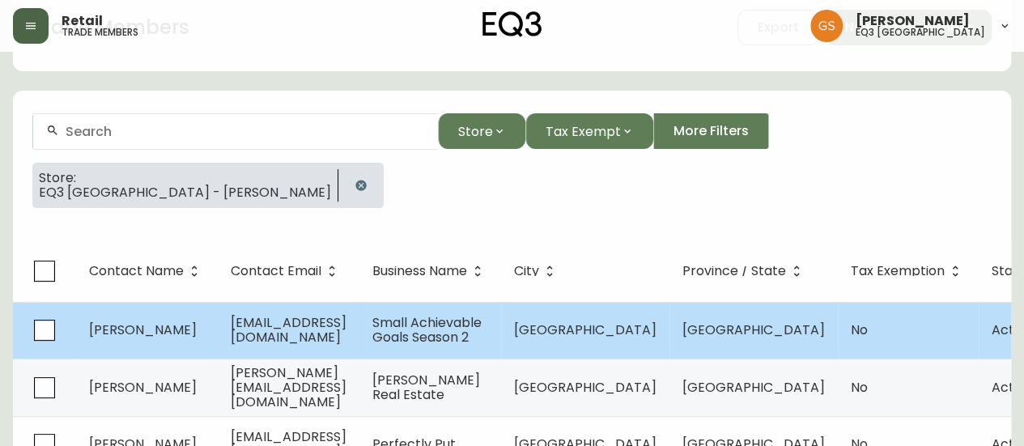
select select "Other"
select select "cjw10z96s008u6gs0ccm7hd19"
select select "false"
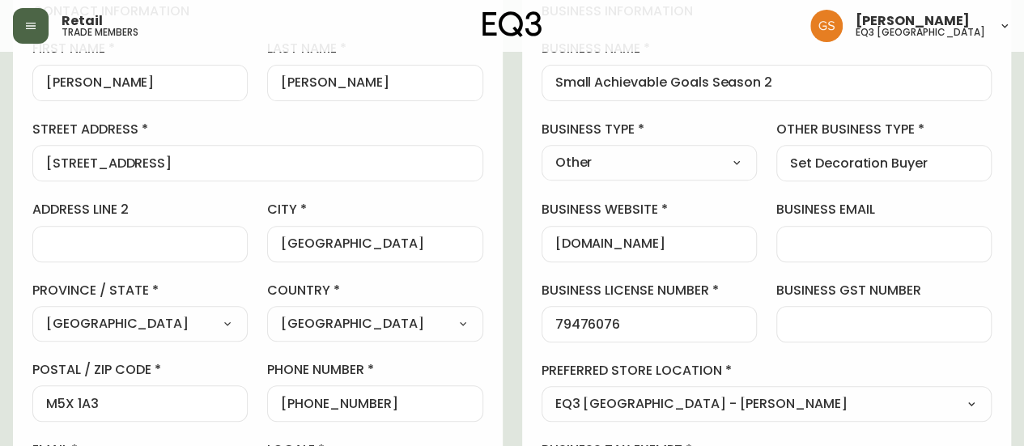
scroll to position [243, 0]
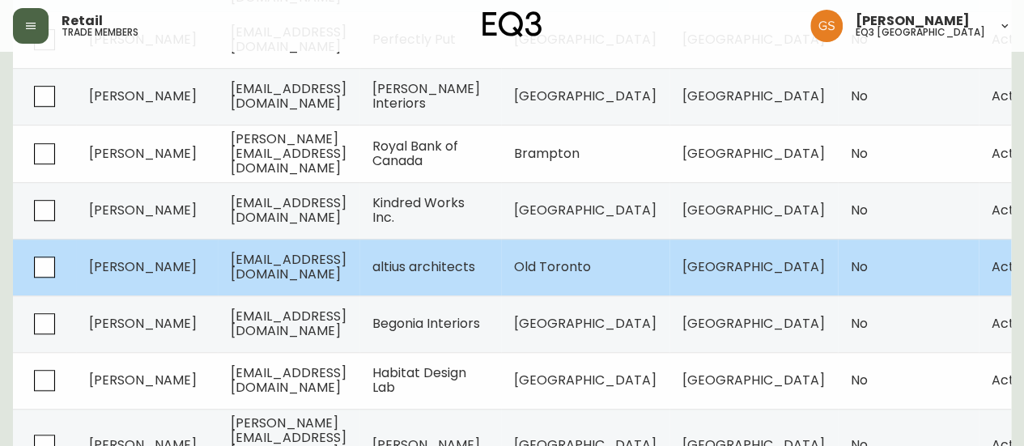
click at [272, 260] on span "[EMAIL_ADDRESS][DOMAIN_NAME]" at bounding box center [289, 266] width 116 height 33
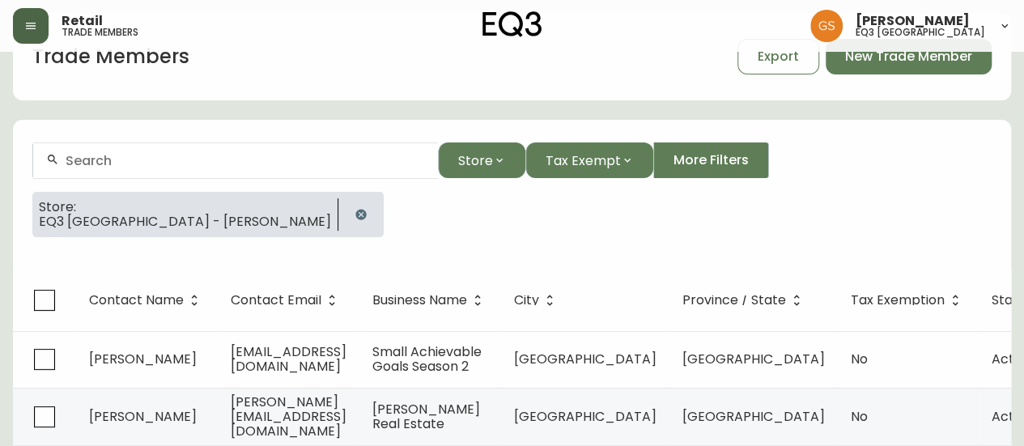
select select "ON"
select select "CA"
select select "CA_EN"
select select "Outreach from a Trade Rep"
select select "Architect"
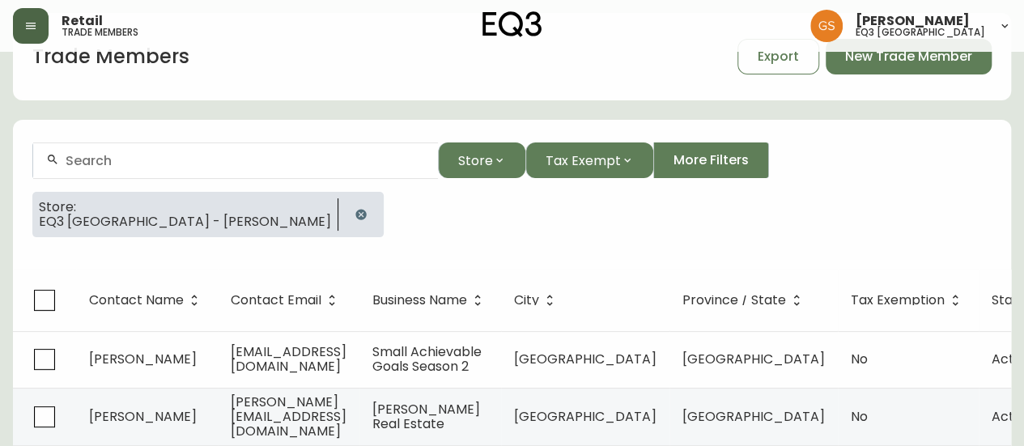
select select "false"
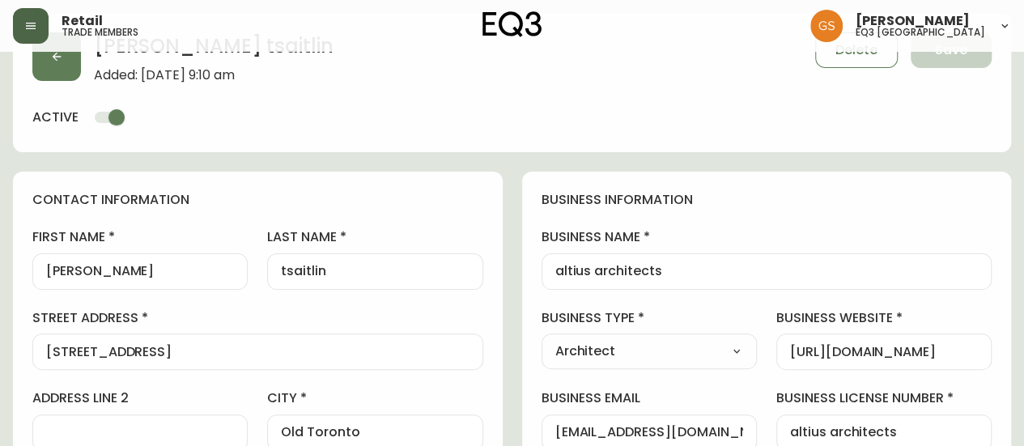
scroll to position [486, 0]
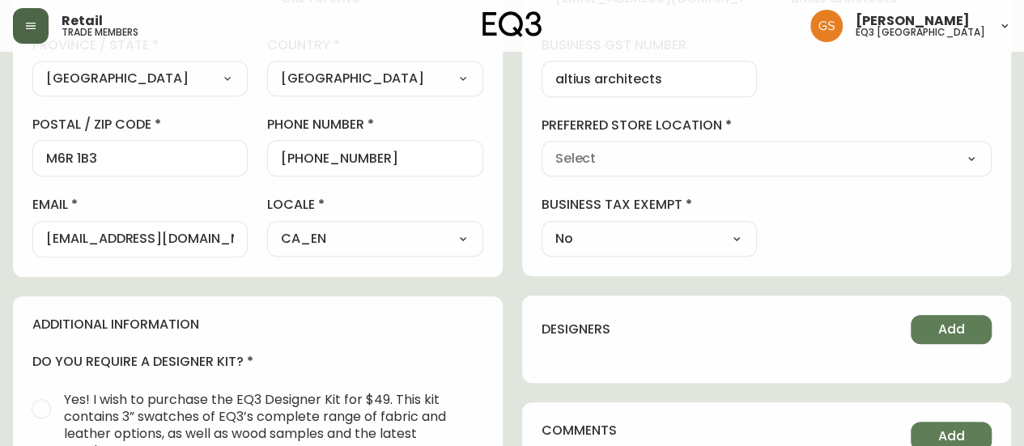
type input "EQ3 [GEOGRAPHIC_DATA] - [PERSON_NAME]"
select select "cjw10z96s008u6gs0ccm7hd19"
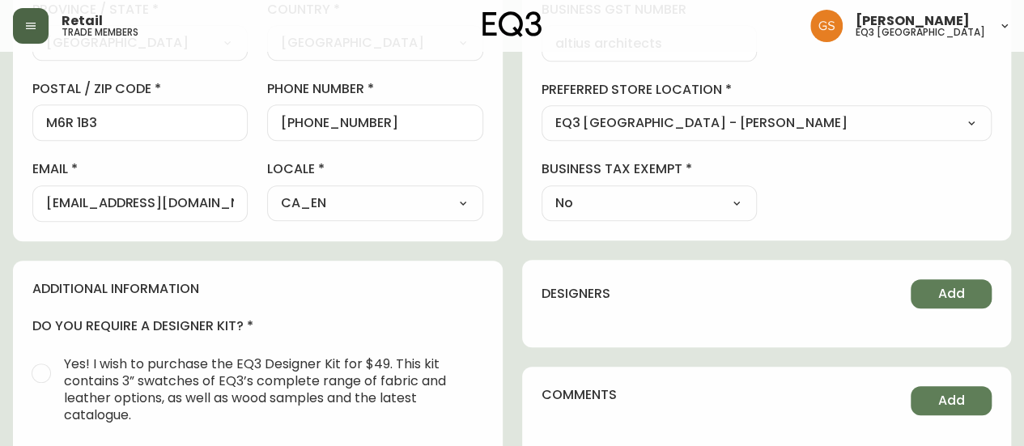
scroll to position [567, 0]
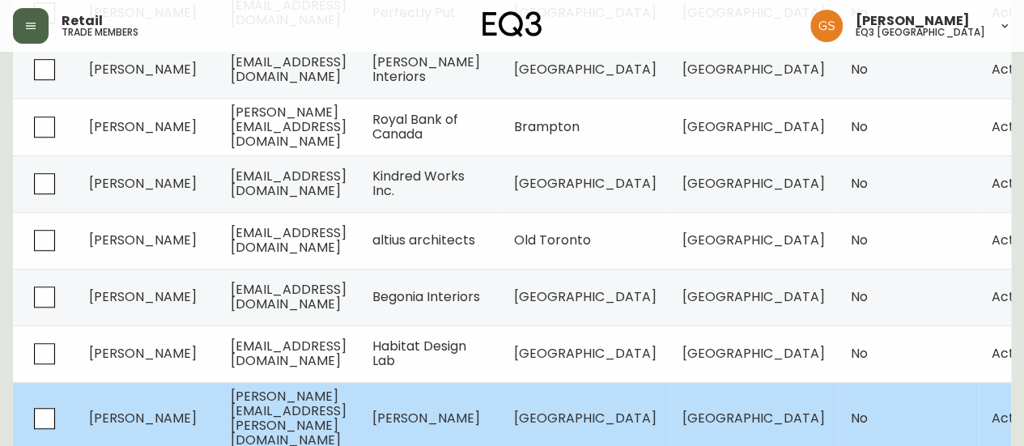
scroll to position [551, 0]
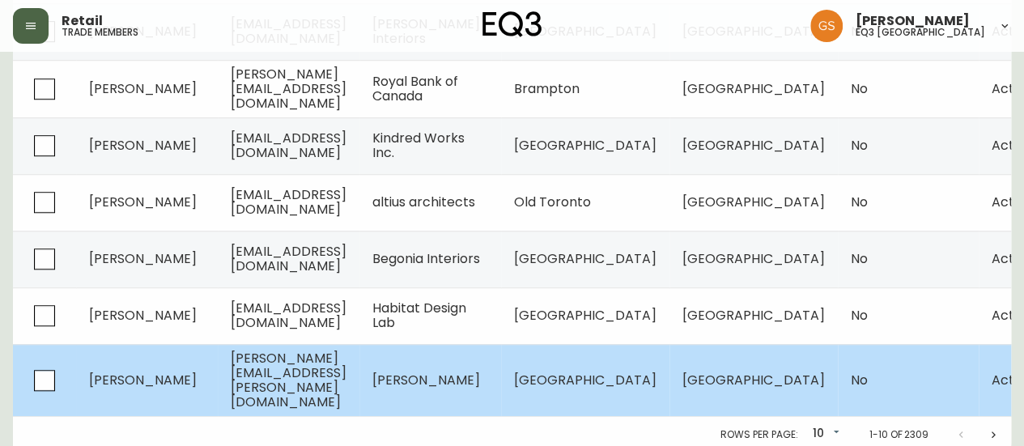
click at [336, 368] on span "[PERSON_NAME][EMAIL_ADDRESS][PERSON_NAME][DOMAIN_NAME]" at bounding box center [289, 380] width 116 height 62
select select "ON"
select select "CA"
select select "CA_EN"
select select "Other"
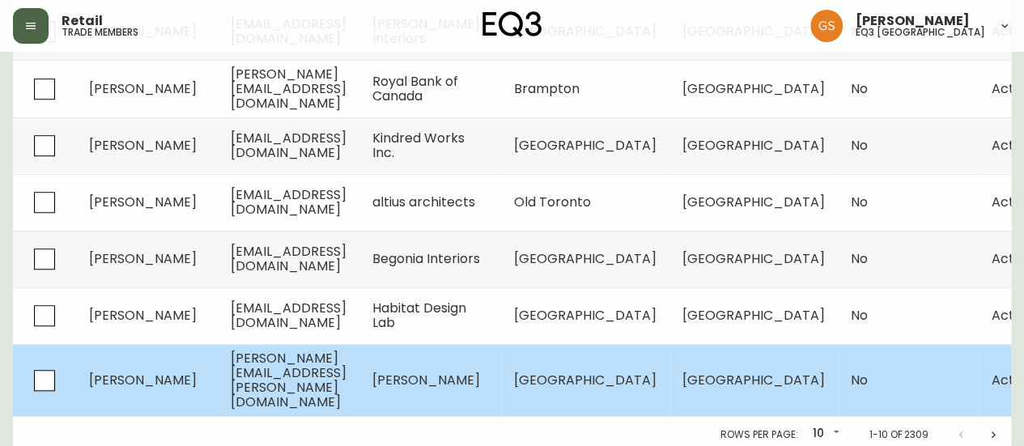
select select "Other"
select select "false"
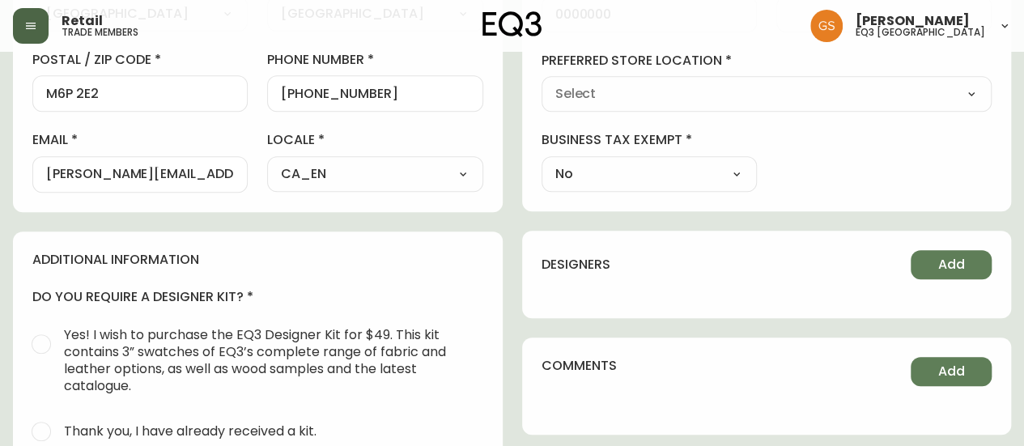
type input "EQ3 [GEOGRAPHIC_DATA] - [PERSON_NAME]"
select select "cjw10z96s008u6gs0ccm7hd19"
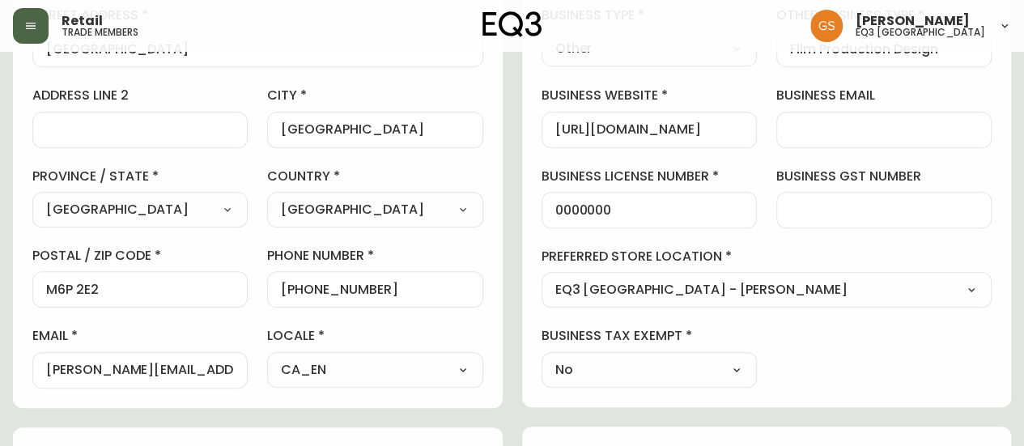
scroll to position [308, 0]
